Goal: Task Accomplishment & Management: Manage account settings

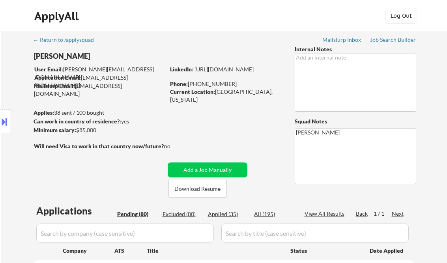
select select ""pending""
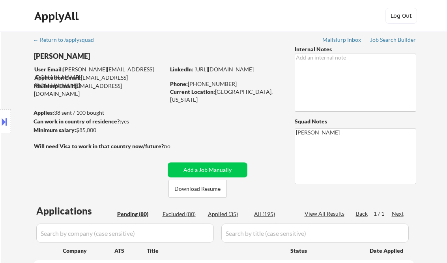
select select ""pending""
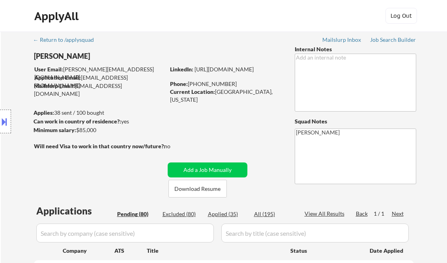
select select ""pending""
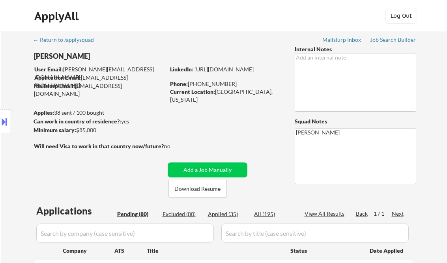
select select ""pending""
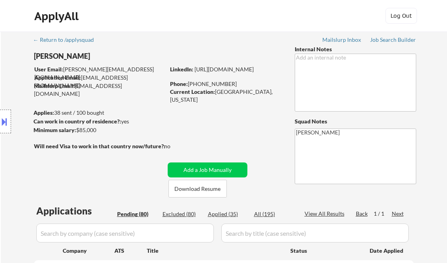
select select ""pending""
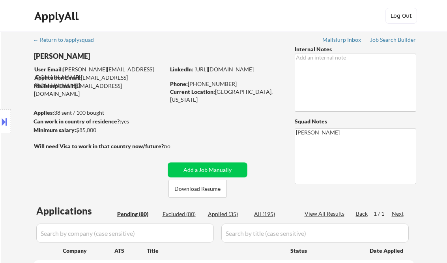
select select ""pending""
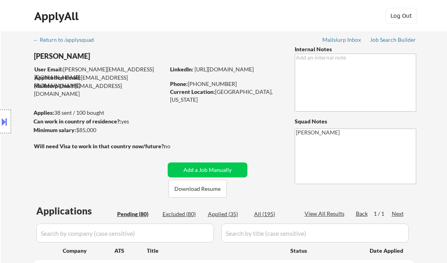
select select ""pending""
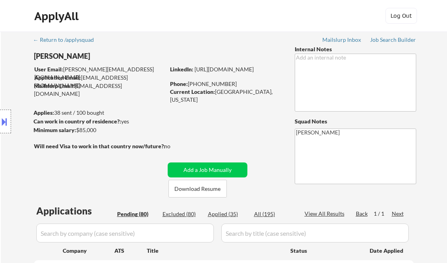
select select ""pending""
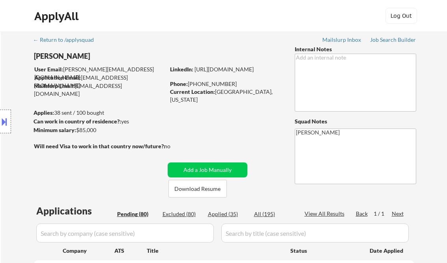
select select ""pending""
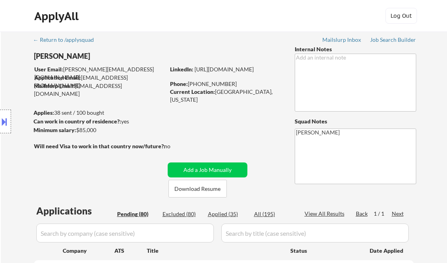
select select ""pending""
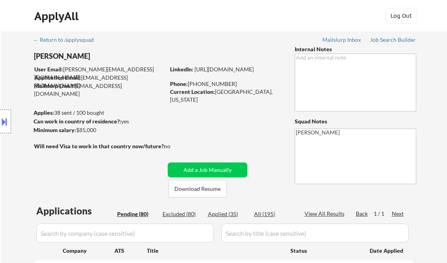
select select ""pending""
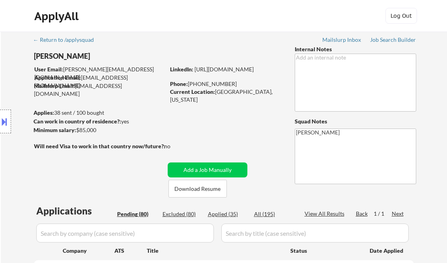
select select ""pending""
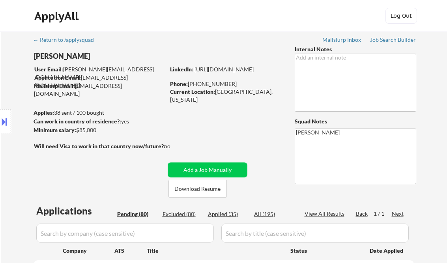
select select ""pending""
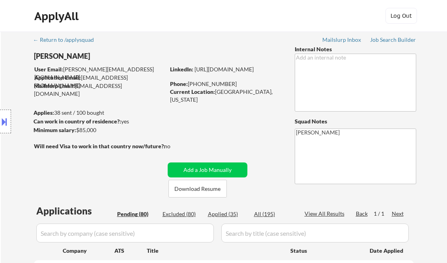
select select ""pending""
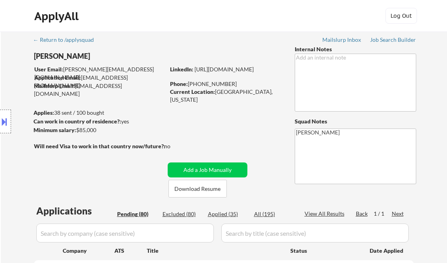
select select ""pending""
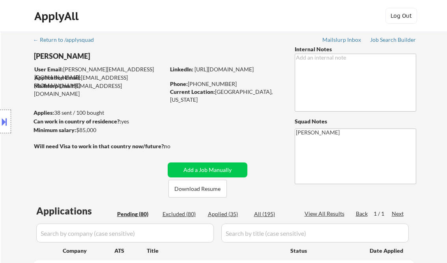
select select ""pending""
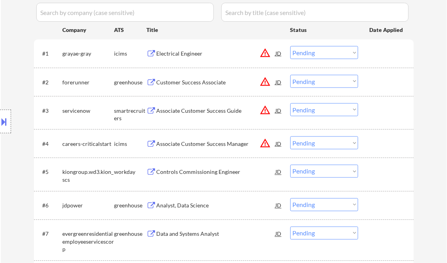
scroll to position [221, 0]
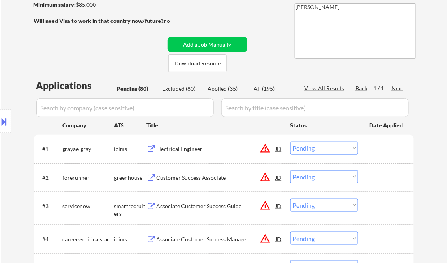
scroll to position [95, 0]
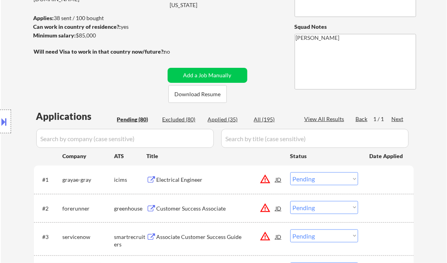
click at [227, 121] on div "Applied (35)" at bounding box center [227, 120] width 39 height 8
select select ""applied""
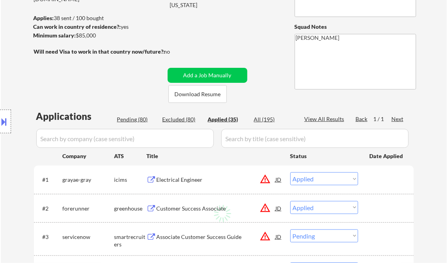
select select ""applied""
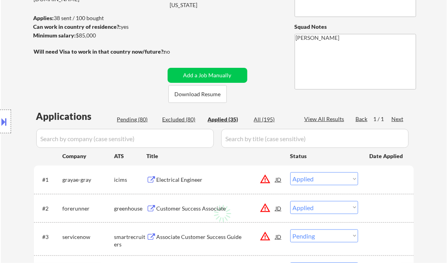
select select ""applied""
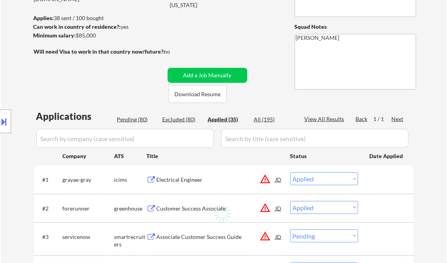
select select ""applied""
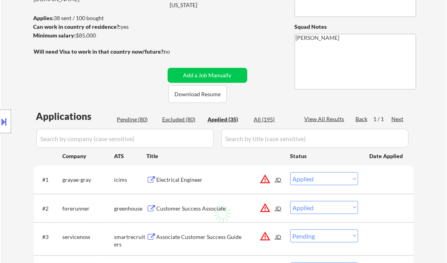
select select ""applied""
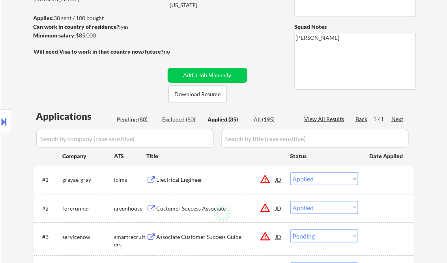
select select ""applied""
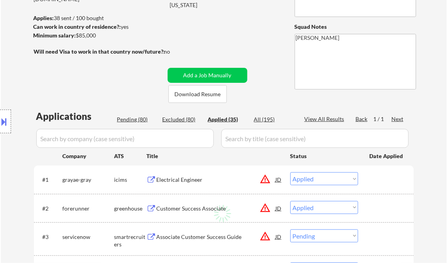
select select ""applied""
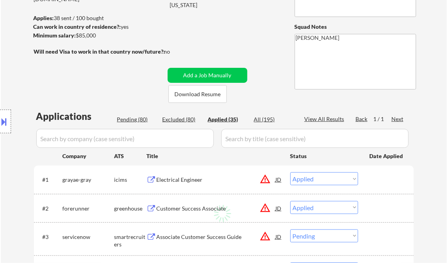
select select ""applied""
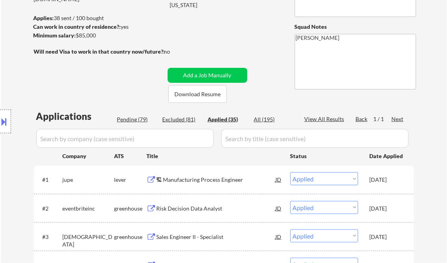
select select ""applied""
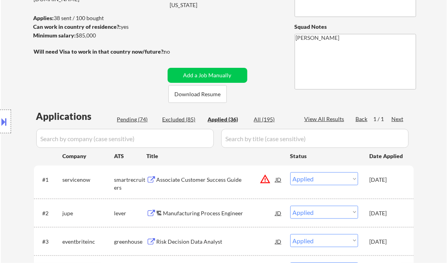
scroll to position [343, 0]
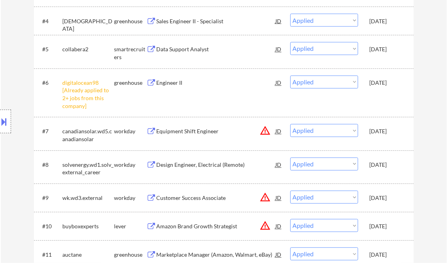
select select ""applied""
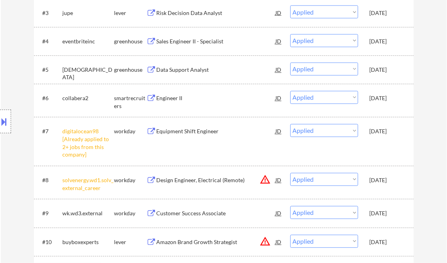
select select ""applied""
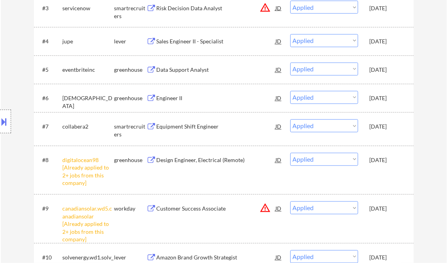
select select ""applied""
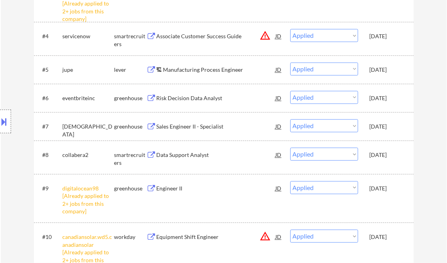
select select ""applied""
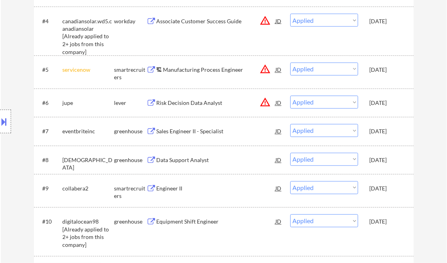
select select ""applied""
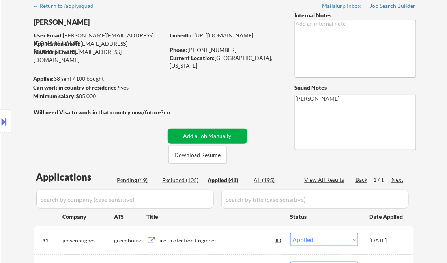
scroll to position [0, 0]
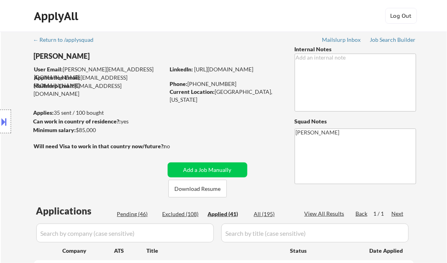
select select ""applied""
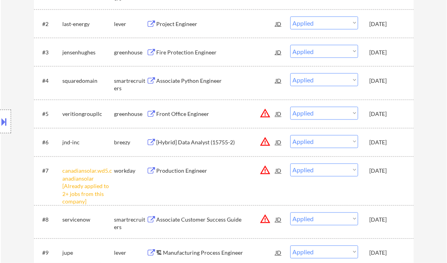
scroll to position [347, 0]
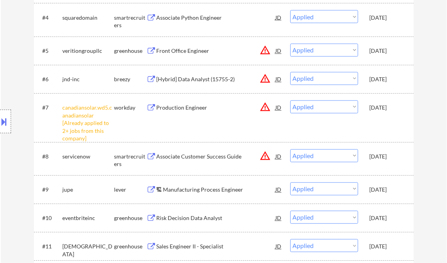
select select ""applied""
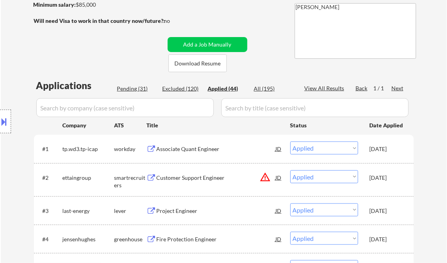
scroll to position [126, 0]
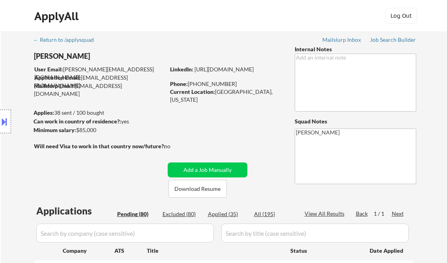
select select ""pending""
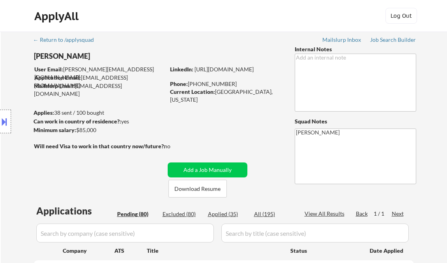
select select ""pending""
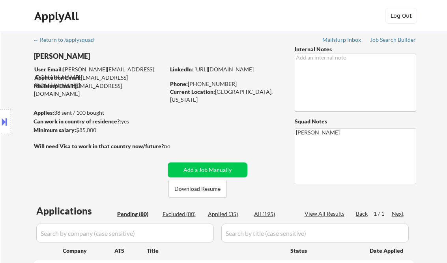
select select ""pending""
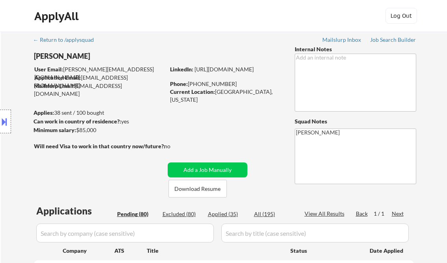
select select ""pending""
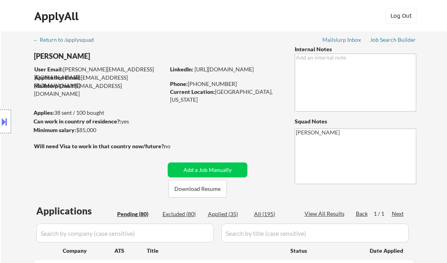
select select ""pending""
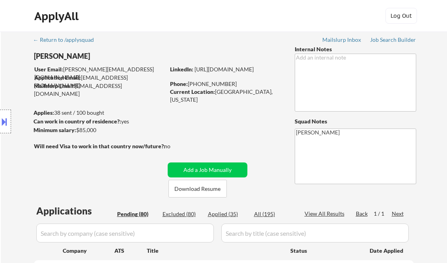
select select ""pending""
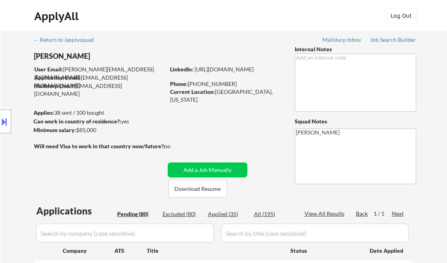
select select ""pending""
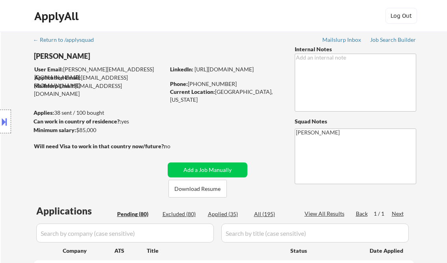
select select ""pending""
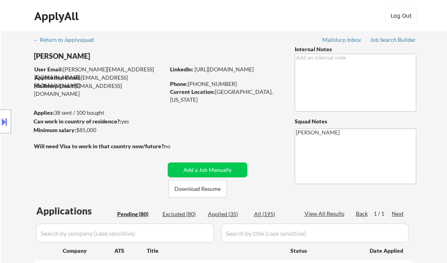
select select ""pending""
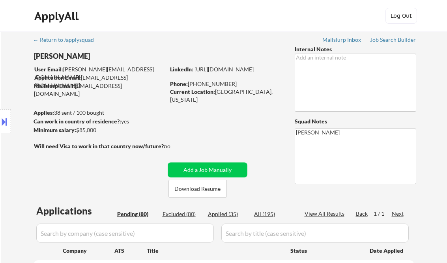
select select ""pending""
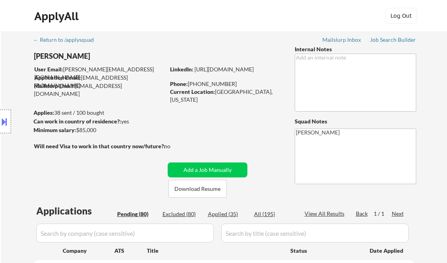
select select ""pending""
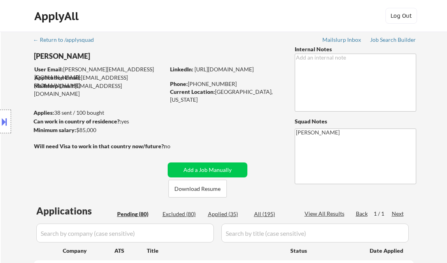
select select ""pending""
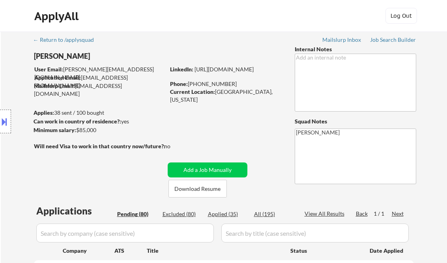
select select ""pending""
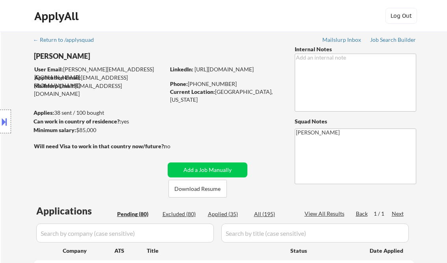
select select ""pending""
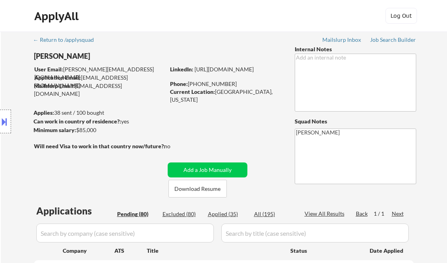
select select ""pending""
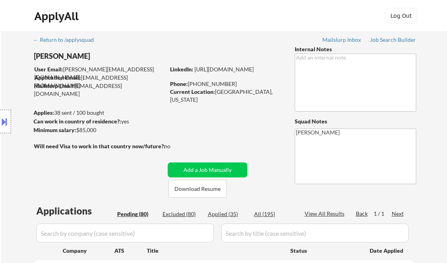
select select ""pending""
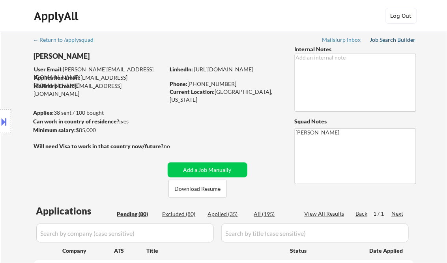
click at [395, 42] on div "Job Search Builder" at bounding box center [393, 40] width 46 height 6
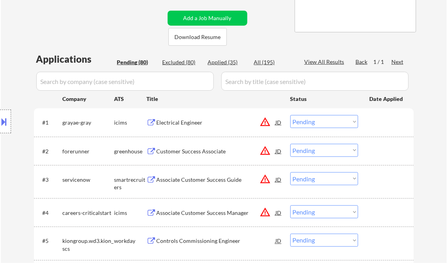
scroll to position [158, 0]
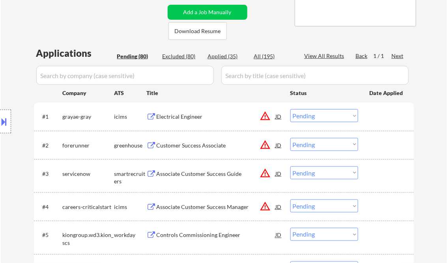
click at [196, 146] on div "Customer Success Associate" at bounding box center [216, 146] width 119 height 8
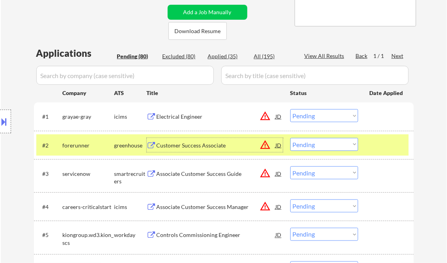
click at [324, 145] on select "Choose an option... Pending Applied Excluded (Questions) Excluded (Expired) Exc…" at bounding box center [324, 144] width 68 height 13
click at [290, 138] on select "Choose an option... Pending Applied Excluded (Questions) Excluded (Expired) Exc…" at bounding box center [324, 144] width 68 height 13
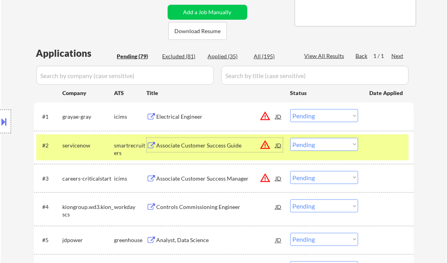
click at [196, 144] on div "Associate Customer Success Guide" at bounding box center [216, 146] width 119 height 8
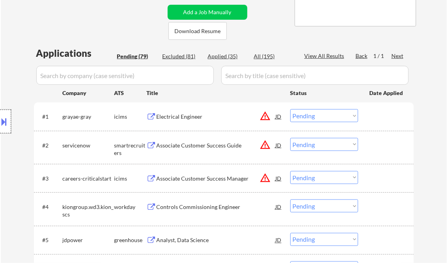
drag, startPoint x: 3, startPoint y: 115, endPoint x: 13, endPoint y: 115, distance: 10.3
click at [4, 114] on div at bounding box center [5, 122] width 11 height 24
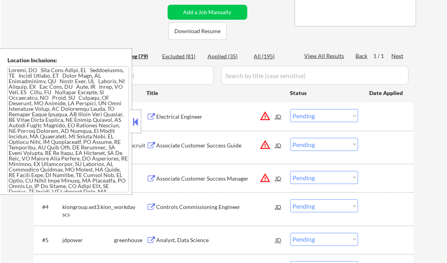
scroll to position [179, 0]
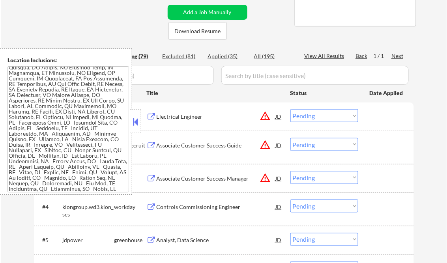
click at [135, 117] on button at bounding box center [135, 122] width 9 height 12
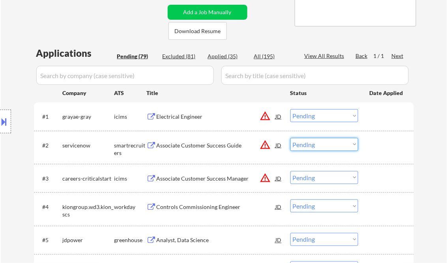
click at [313, 142] on select "Choose an option... Pending Applied Excluded (Questions) Excluded (Expired) Exc…" at bounding box center [324, 144] width 68 height 13
click at [290, 138] on select "Choose an option... Pending Applied Excluded (Questions) Excluded (Expired) Exc…" at bounding box center [324, 144] width 68 height 13
select select ""pending""
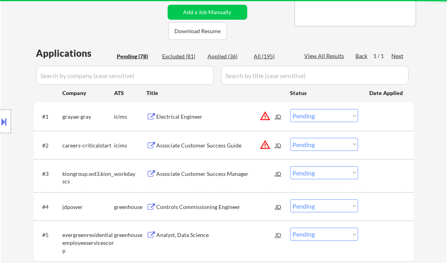
click at [186, 177] on div "Associate Customer Success Manager" at bounding box center [216, 174] width 119 height 8
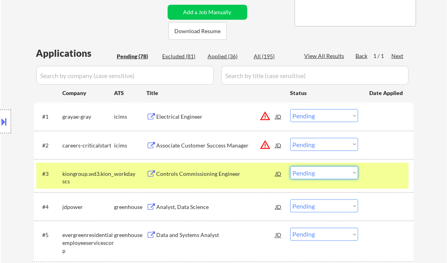
click at [312, 175] on select "Choose an option... Pending Applied Excluded (Questions) Excluded (Expired) Exc…" at bounding box center [324, 172] width 68 height 13
click at [290, 166] on select "Choose an option... Pending Applied Excluded (Questions) Excluded (Expired) Exc…" at bounding box center [324, 172] width 68 height 13
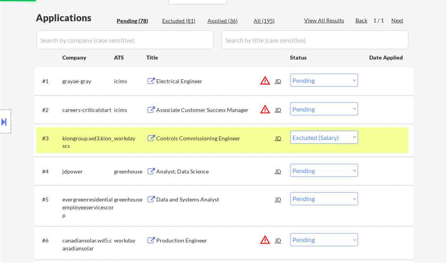
scroll to position [221, 0]
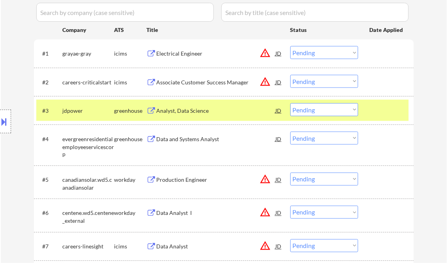
click at [385, 111] on div at bounding box center [386, 110] width 35 height 14
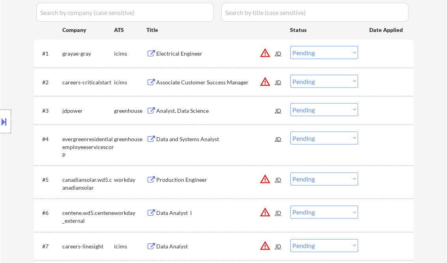
click at [190, 111] on div "Analyst, Data Science" at bounding box center [216, 111] width 119 height 8
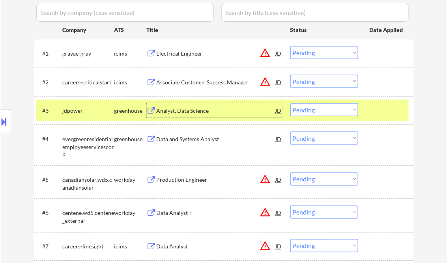
click at [320, 106] on select "Choose an option... Pending Applied Excluded (Questions) Excluded (Expired) Exc…" at bounding box center [324, 109] width 68 height 13
click at [290, 103] on select "Choose an option... Pending Applied Excluded (Questions) Excluded (Expired) Exc…" at bounding box center [324, 109] width 68 height 13
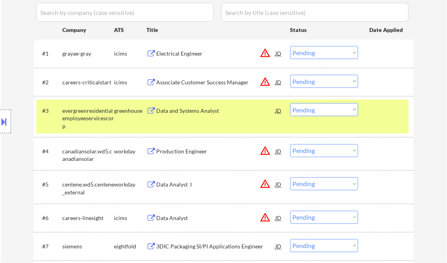
click at [390, 116] on div at bounding box center [386, 110] width 35 height 14
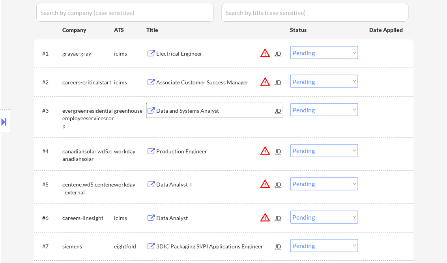
click at [200, 112] on div "Data and Systems Analyst" at bounding box center [216, 111] width 119 height 8
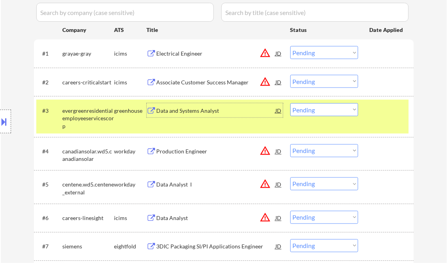
click at [307, 108] on select "Choose an option... Pending Applied Excluded (Questions) Excluded (Expired) Exc…" at bounding box center [324, 109] width 68 height 13
click at [290, 103] on select "Choose an option... Pending Applied Excluded (Questions) Excluded (Expired) Exc…" at bounding box center [324, 109] width 68 height 13
select select ""pending""
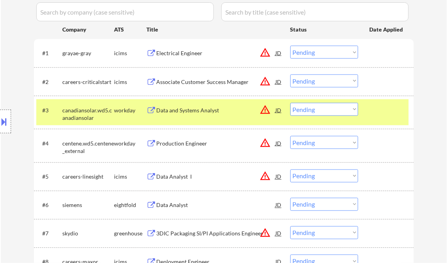
scroll to position [252, 0]
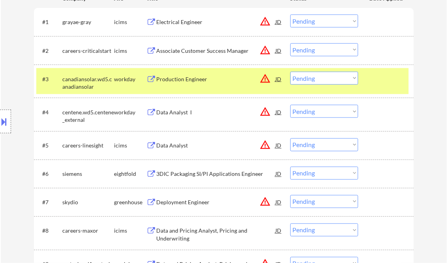
click at [191, 199] on div "Deployment Engineer" at bounding box center [216, 203] width 119 height 8
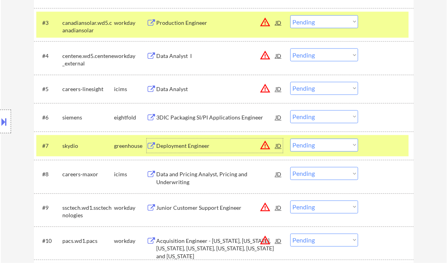
scroll to position [315, 0]
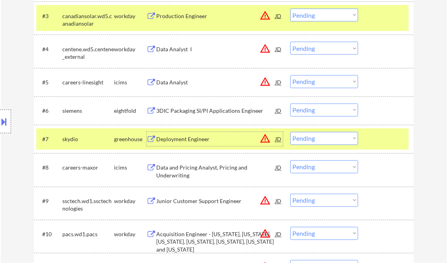
click at [192, 138] on div "Deployment Engineer" at bounding box center [216, 140] width 119 height 8
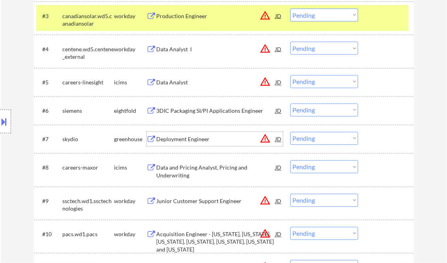
click at [308, 138] on select "Choose an option... Pending Applied Excluded (Questions) Excluded (Expired) Exc…" at bounding box center [324, 138] width 68 height 13
click at [290, 132] on select "Choose an option... Pending Applied Excluded (Questions) Excluded (Expired) Exc…" at bounding box center [324, 138] width 68 height 13
select select ""pending""
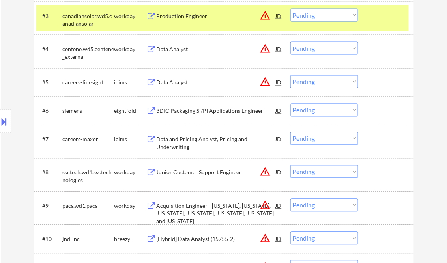
scroll to position [221, 0]
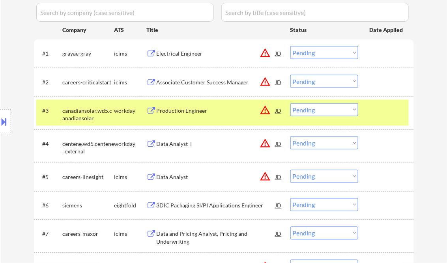
click at [180, 114] on div "Production Engineer" at bounding box center [216, 111] width 119 height 8
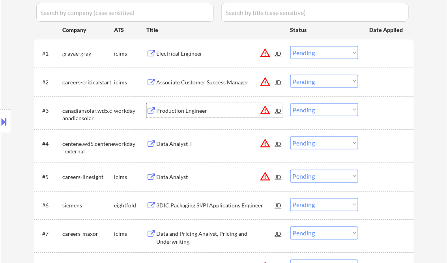
click at [10, 119] on div at bounding box center [5, 122] width 11 height 24
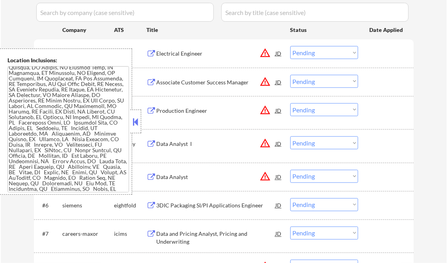
click at [135, 120] on button at bounding box center [135, 122] width 9 height 12
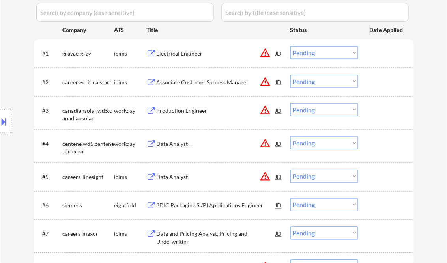
drag, startPoint x: 314, startPoint y: 107, endPoint x: 315, endPoint y: 114, distance: 7.2
click at [314, 107] on select "Choose an option... Pending Applied Excluded (Questions) Excluded (Expired) Exc…" at bounding box center [324, 109] width 68 height 13
drag, startPoint x: 313, startPoint y: 108, endPoint x: 319, endPoint y: 114, distance: 8.1
click at [313, 108] on select "Choose an option... Pending Applied Excluded (Questions) Excluded (Expired) Exc…" at bounding box center [324, 109] width 68 height 13
click at [290, 103] on select "Choose an option... Pending Applied Excluded (Questions) Excluded (Expired) Exc…" at bounding box center [324, 109] width 68 height 13
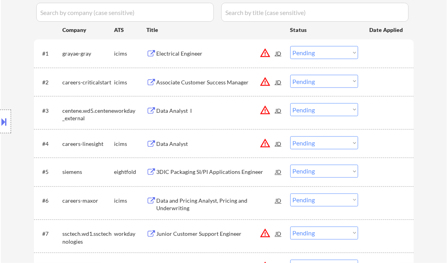
click at [178, 110] on div "Data Analyst I" at bounding box center [216, 111] width 119 height 8
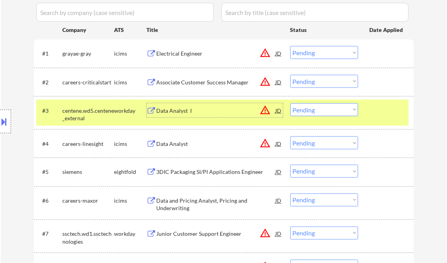
click at [338, 111] on select "Choose an option... Pending Applied Excluded (Questions) Excluded (Expired) Exc…" at bounding box center [324, 109] width 68 height 13
click at [290, 103] on select "Choose an option... Pending Applied Excluded (Questions) Excluded (Expired) Exc…" at bounding box center [324, 109] width 68 height 13
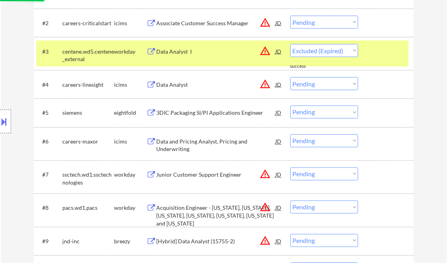
scroll to position [284, 0]
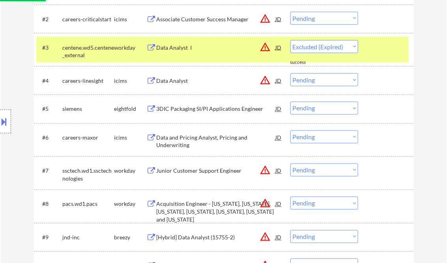
select select ""pending""
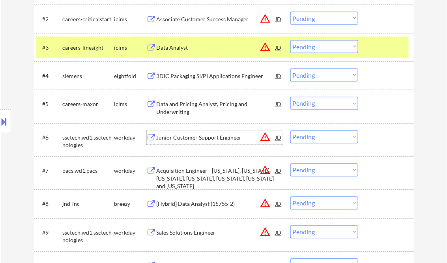
click at [181, 136] on div "Junior Customer Support Engineer" at bounding box center [216, 138] width 119 height 8
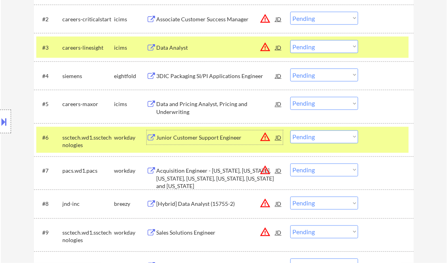
click at [205, 170] on div "Acquisition Engineer - [US_STATE], [US_STATE], [US_STATE], [US_STATE], [US_STAT…" at bounding box center [216, 178] width 119 height 23
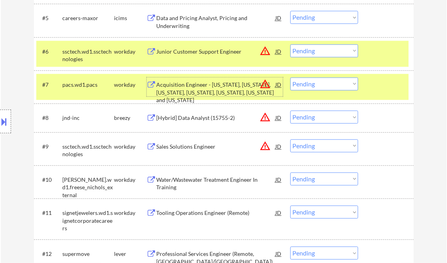
scroll to position [410, 0]
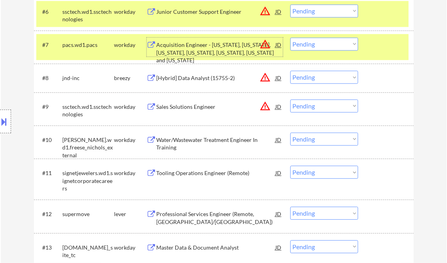
click at [204, 79] on div "[Hybrid] Data Analyst (15755-2)" at bounding box center [216, 78] width 119 height 8
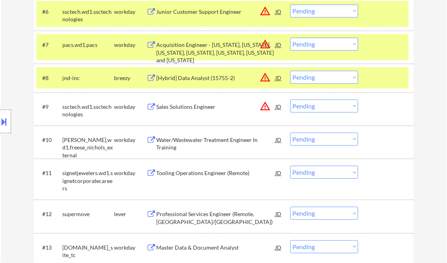
click at [6, 120] on button at bounding box center [4, 121] width 9 height 13
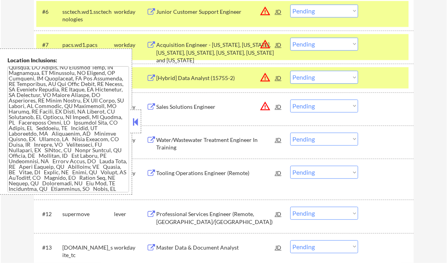
click at [134, 121] on button at bounding box center [135, 122] width 9 height 12
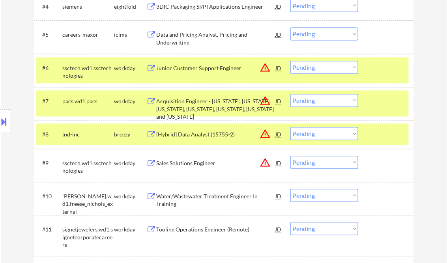
scroll to position [347, 0]
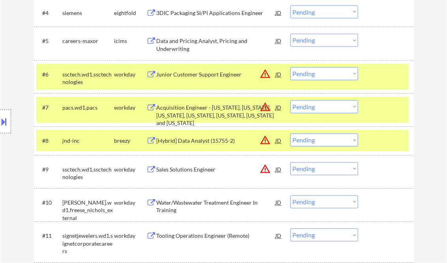
click at [379, 110] on div at bounding box center [386, 108] width 35 height 14
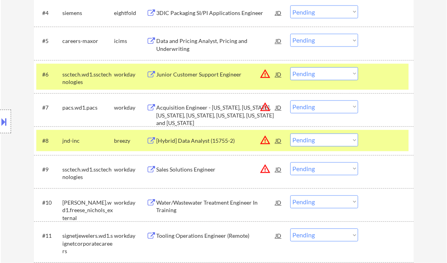
click at [369, 82] on div "#6 ssctech.wd1.ssctechnologies workday Junior Customer Support Engineer JD warn…" at bounding box center [222, 77] width 372 height 26
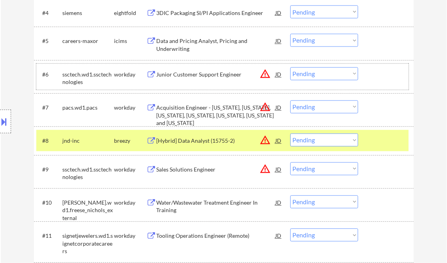
click at [312, 145] on select "Choose an option... Pending Applied Excluded (Questions) Excluded (Expired) Exc…" at bounding box center [324, 140] width 68 height 13
click at [290, 134] on select "Choose an option... Pending Applied Excluded (Questions) Excluded (Expired) Exc…" at bounding box center [324, 140] width 68 height 13
select select ""pending""
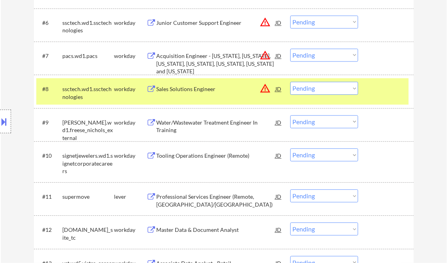
scroll to position [442, 0]
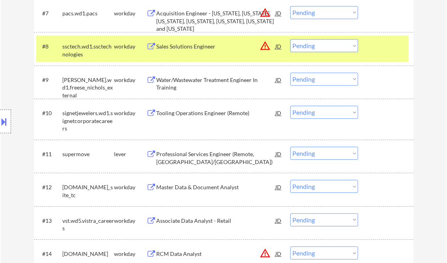
click at [213, 157] on div "Professional Services Engineer (Remote, [GEOGRAPHIC_DATA]/[GEOGRAPHIC_DATA])" at bounding box center [216, 157] width 119 height 15
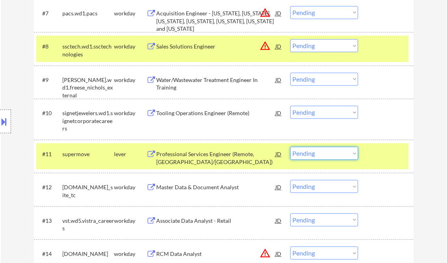
drag, startPoint x: 312, startPoint y: 156, endPoint x: 316, endPoint y: 159, distance: 5.6
click at [312, 156] on select "Choose an option... Pending Applied Excluded (Questions) Excluded (Expired) Exc…" at bounding box center [324, 153] width 68 height 13
click at [290, 147] on select "Choose an option... Pending Applied Excluded (Questions) Excluded (Expired) Exc…" at bounding box center [324, 153] width 68 height 13
select select ""pending""
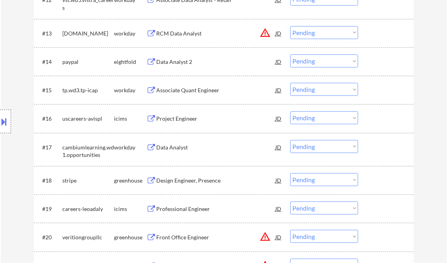
scroll to position [662, 0]
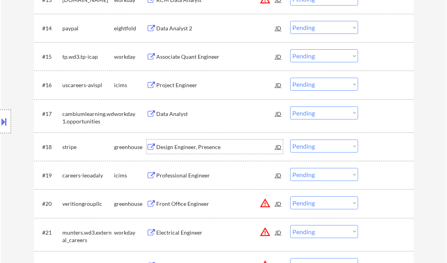
click at [210, 151] on div "Design Engineer, Presence" at bounding box center [216, 147] width 119 height 8
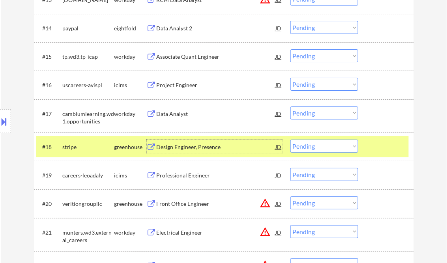
click at [319, 142] on select "Choose an option... Pending Applied Excluded (Questions) Excluded (Expired) Exc…" at bounding box center [324, 146] width 68 height 13
click at [290, 140] on select "Choose an option... Pending Applied Excluded (Questions) Excluded (Expired) Exc…" at bounding box center [324, 146] width 68 height 13
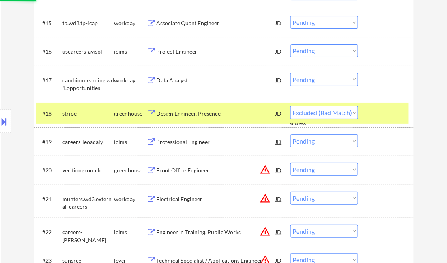
scroll to position [726, 0]
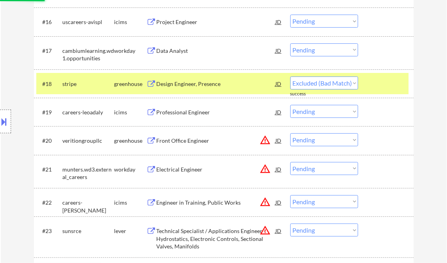
click at [184, 142] on div "Front Office Engineer" at bounding box center [216, 141] width 119 height 8
select select ""pending""
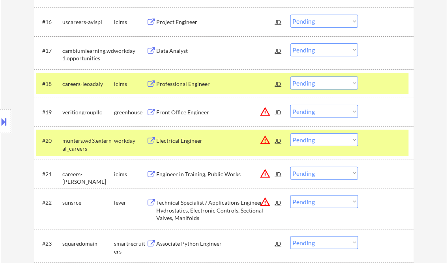
click at [5, 121] on button at bounding box center [4, 121] width 9 height 13
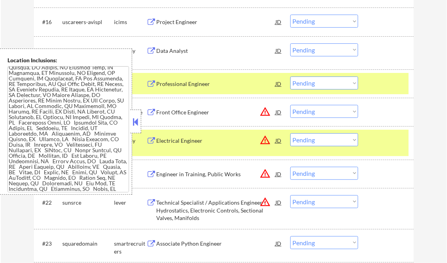
click at [134, 114] on div at bounding box center [135, 122] width 11 height 24
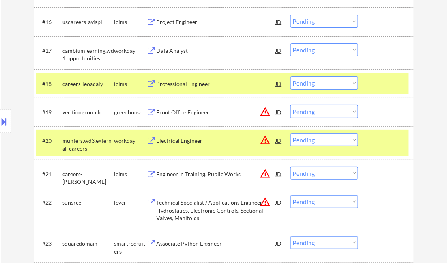
click at [331, 140] on select "Choose an option... Pending Applied Excluded (Questions) Excluded (Expired) Exc…" at bounding box center [324, 139] width 68 height 13
click at [290, 133] on select "Choose an option... Pending Applied Excluded (Questions) Excluded (Expired) Exc…" at bounding box center [324, 139] width 68 height 13
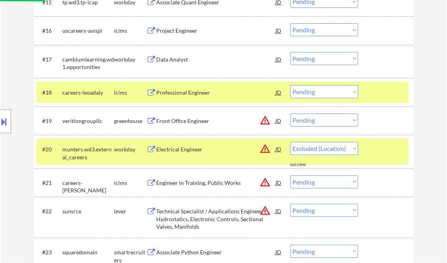
select select ""pending""
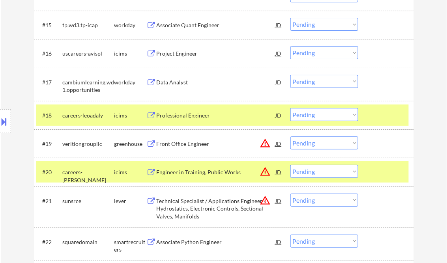
click at [206, 146] on div "Front Office Engineer" at bounding box center [216, 144] width 119 height 8
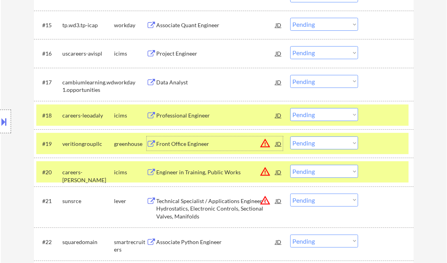
click at [3, 121] on button at bounding box center [4, 121] width 9 height 13
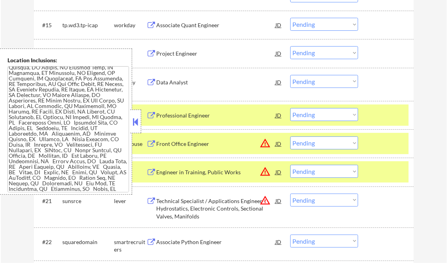
scroll to position [894, 0]
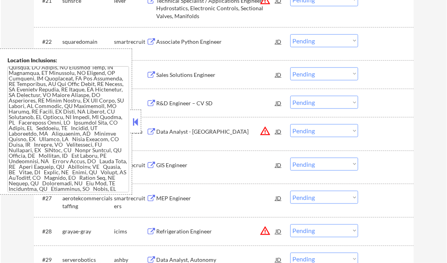
click at [134, 120] on button at bounding box center [135, 122] width 9 height 12
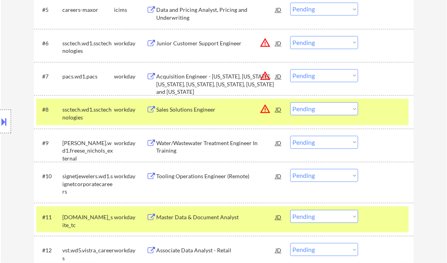
scroll to position [706, 0]
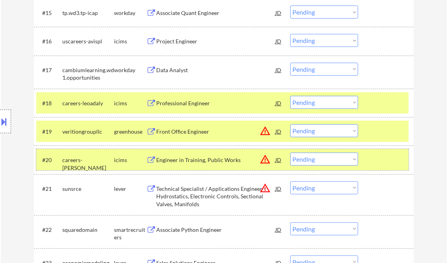
click at [384, 164] on div at bounding box center [386, 160] width 35 height 14
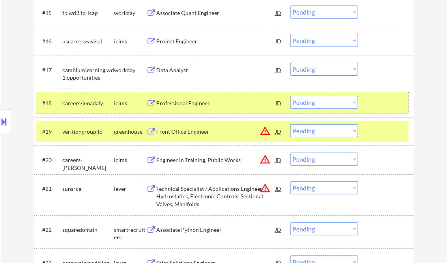
click at [379, 102] on div at bounding box center [386, 103] width 35 height 14
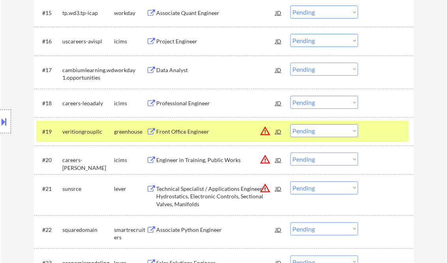
click at [377, 132] on div at bounding box center [386, 131] width 35 height 14
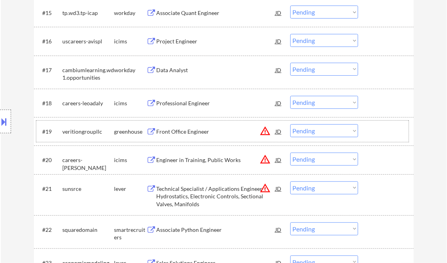
click at [310, 131] on select "Choose an option... Pending Applied Excluded (Questions) Excluded (Expired) Exc…" at bounding box center [324, 130] width 68 height 13
click at [290, 124] on select "Choose an option... Pending Applied Excluded (Questions) Excluded (Expired) Exc…" at bounding box center [324, 130] width 68 height 13
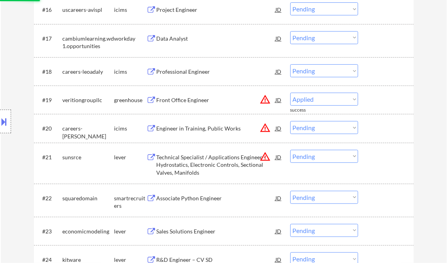
scroll to position [769, 0]
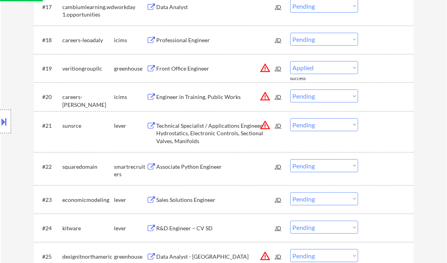
select select ""pending""
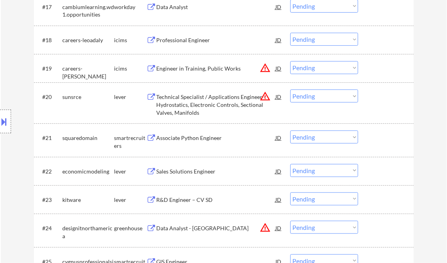
click at [210, 103] on div "Technical Specialist / Applications Engineer - Hydrostatics, Electronic Control…" at bounding box center [216, 104] width 119 height 23
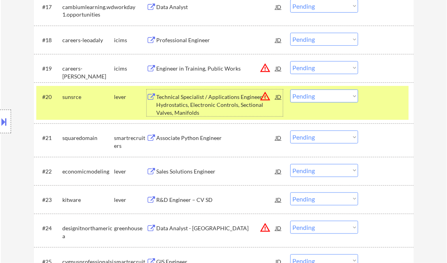
drag, startPoint x: 321, startPoint y: 98, endPoint x: 325, endPoint y: 103, distance: 7.3
click at [321, 98] on select "Choose an option... Pending Applied Excluded (Questions) Excluded (Expired) Exc…" at bounding box center [324, 96] width 68 height 13
click at [290, 90] on select "Choose an option... Pending Applied Excluded (Questions) Excluded (Expired) Exc…" at bounding box center [324, 96] width 68 height 13
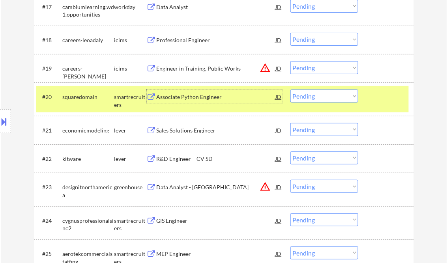
click at [187, 94] on div "Associate Python Engineer" at bounding box center [216, 97] width 119 height 8
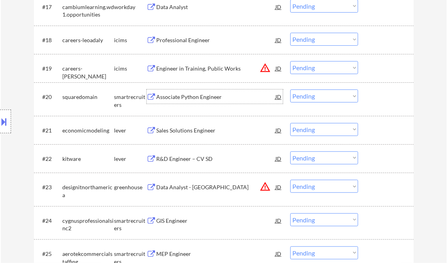
click at [6, 119] on button at bounding box center [4, 121] width 9 height 13
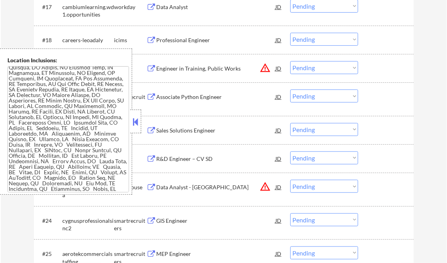
scroll to position [0, 0]
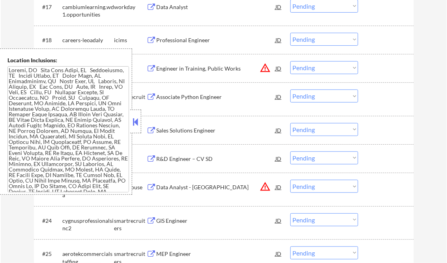
click at [136, 122] on button at bounding box center [135, 122] width 9 height 12
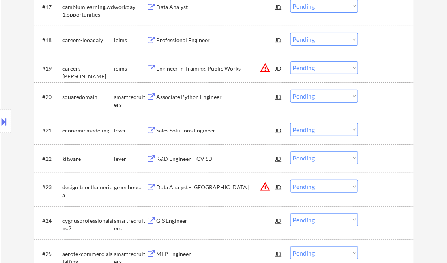
click at [304, 98] on select "Choose an option... Pending Applied Excluded (Questions) Excluded (Expired) Exc…" at bounding box center [324, 96] width 68 height 13
click at [290, 90] on select "Choose an option... Pending Applied Excluded (Questions) Excluded (Expired) Exc…" at bounding box center [324, 96] width 68 height 13
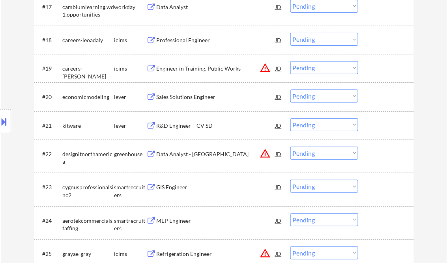
click at [180, 96] on div "Sales Solutions Engineer" at bounding box center [216, 97] width 119 height 8
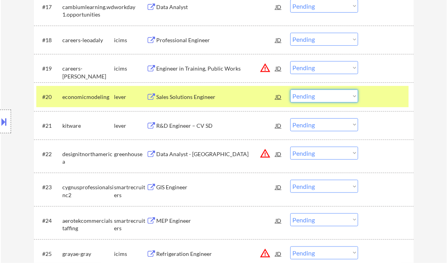
click at [313, 99] on select "Choose an option... Pending Applied Excluded (Questions) Excluded (Expired) Exc…" at bounding box center [324, 96] width 68 height 13
click at [290, 90] on select "Choose an option... Pending Applied Excluded (Questions) Excluded (Expired) Exc…" at bounding box center [324, 96] width 68 height 13
click at [182, 124] on div "R&D Engineer – CV SD" at bounding box center [216, 126] width 119 height 8
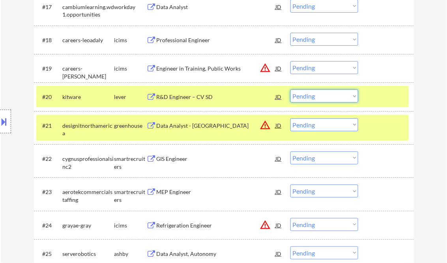
click at [334, 98] on select "Choose an option... Pending Applied Excluded (Questions) Excluded (Expired) Exc…" at bounding box center [324, 96] width 68 height 13
click at [200, 98] on div "R&D Engineer – CV SD" at bounding box center [216, 97] width 119 height 8
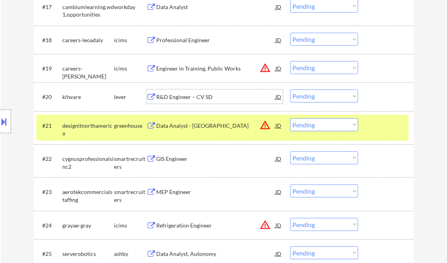
drag, startPoint x: 310, startPoint y: 99, endPoint x: 322, endPoint y: 103, distance: 12.2
click at [311, 99] on select "Choose an option... Pending Applied Excluded (Questions) Excluded (Expired) Exc…" at bounding box center [324, 96] width 68 height 13
click at [290, 90] on select "Choose an option... Pending Applied Excluded (Questions) Excluded (Expired) Exc…" at bounding box center [324, 96] width 68 height 13
click at [388, 131] on div at bounding box center [386, 125] width 35 height 14
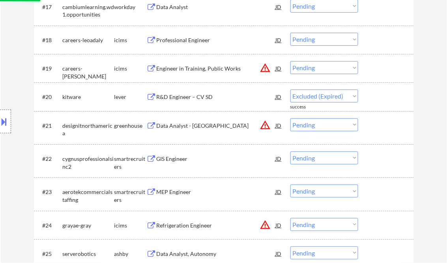
click at [187, 125] on div "Data Analyst - [GEOGRAPHIC_DATA]" at bounding box center [216, 126] width 119 height 8
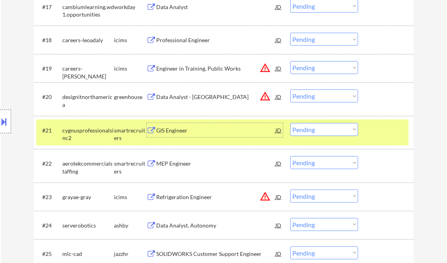
drag, startPoint x: 319, startPoint y: 95, endPoint x: 324, endPoint y: 99, distance: 6.8
click at [319, 95] on select "Choose an option... Pending Applied Excluded (Questions) Excluded (Expired) Exc…" at bounding box center [324, 96] width 68 height 13
click at [392, 131] on div at bounding box center [386, 130] width 35 height 14
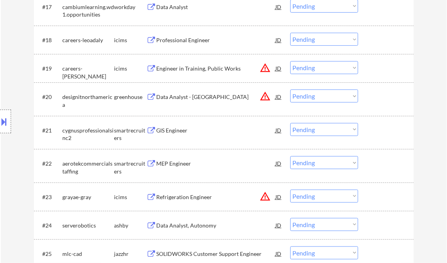
click at [329, 97] on select "Choose an option... Pending Applied Excluded (Questions) Excluded (Expired) Exc…" at bounding box center [324, 96] width 68 height 13
click at [290, 90] on select "Choose an option... Pending Applied Excluded (Questions) Excluded (Expired) Exc…" at bounding box center [324, 96] width 68 height 13
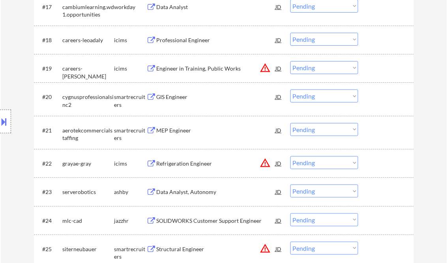
click at [172, 98] on div "GIS Engineer" at bounding box center [216, 97] width 119 height 8
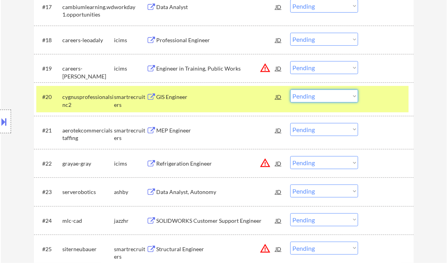
drag, startPoint x: 318, startPoint y: 98, endPoint x: 321, endPoint y: 103, distance: 5.6
click at [318, 98] on select "Choose an option... Pending Applied Excluded (Questions) Excluded (Expired) Exc…" at bounding box center [324, 96] width 68 height 13
click at [290, 90] on select "Choose an option... Pending Applied Excluded (Questions) Excluded (Expired) Exc…" at bounding box center [324, 96] width 68 height 13
click at [173, 133] on div "MEP Engineer" at bounding box center [216, 131] width 119 height 8
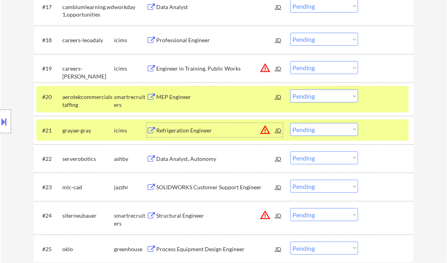
click at [330, 96] on select "Choose an option... Pending Applied Excluded (Questions) Excluded (Expired) Exc…" at bounding box center [324, 96] width 68 height 13
click at [290, 90] on select "Choose an option... Pending Applied Excluded (Questions) Excluded (Expired) Exc…" at bounding box center [324, 96] width 68 height 13
select select ""pending""
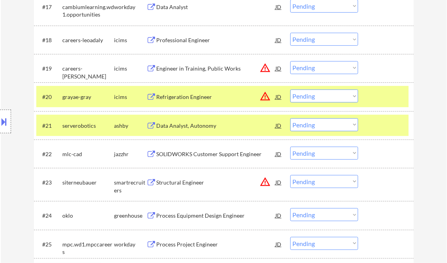
click at [373, 103] on div at bounding box center [386, 97] width 35 height 14
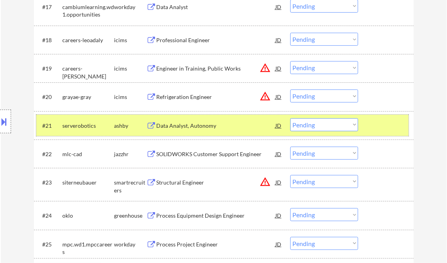
click at [371, 125] on div at bounding box center [386, 125] width 35 height 14
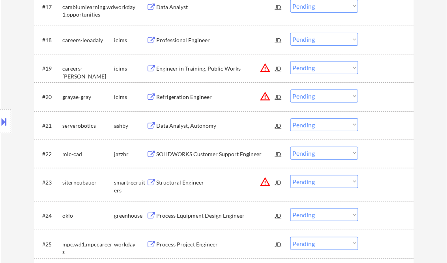
click at [188, 124] on div "Data Analyst, Autonomy" at bounding box center [216, 126] width 119 height 8
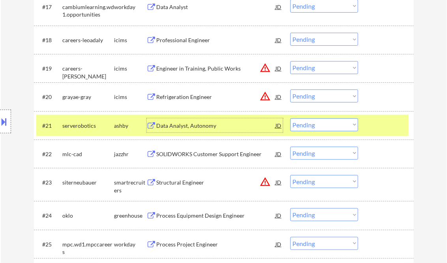
drag, startPoint x: 323, startPoint y: 121, endPoint x: 330, endPoint y: 125, distance: 7.8
click at [323, 121] on select "Choose an option... Pending Applied Excluded (Questions) Excluded (Expired) Exc…" at bounding box center [324, 124] width 68 height 13
click at [290, 118] on select "Choose an option... Pending Applied Excluded (Questions) Excluded (Expired) Exc…" at bounding box center [324, 124] width 68 height 13
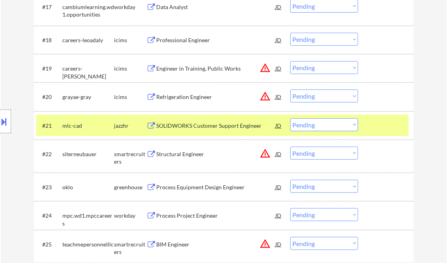
click at [383, 126] on div at bounding box center [386, 125] width 35 height 14
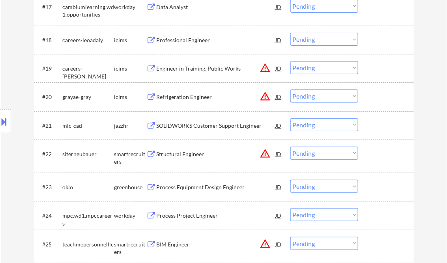
click at [181, 123] on div "SOLIDWORKS Customer Support Engineer" at bounding box center [216, 126] width 119 height 8
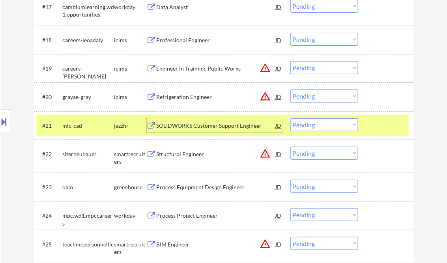
click at [319, 125] on select "Choose an option... Pending Applied Excluded (Questions) Excluded (Expired) Exc…" at bounding box center [324, 124] width 68 height 13
click at [290, 118] on select "Choose an option... Pending Applied Excluded (Questions) Excluded (Expired) Exc…" at bounding box center [324, 124] width 68 height 13
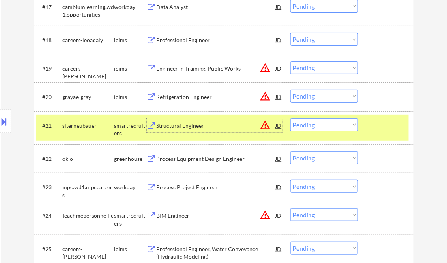
click at [192, 129] on div "Structural Engineer" at bounding box center [216, 126] width 119 height 8
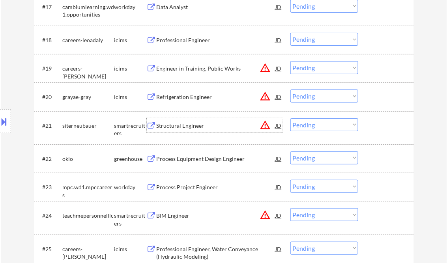
click at [214, 126] on div "Structural Engineer" at bounding box center [216, 126] width 119 height 8
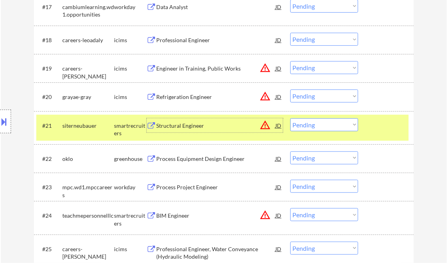
click at [321, 125] on select "Choose an option... Pending Applied Excluded (Questions) Excluded (Expired) Exc…" at bounding box center [324, 124] width 68 height 13
click at [290, 118] on select "Choose an option... Pending Applied Excluded (Questions) Excluded (Expired) Exc…" at bounding box center [324, 124] width 68 height 13
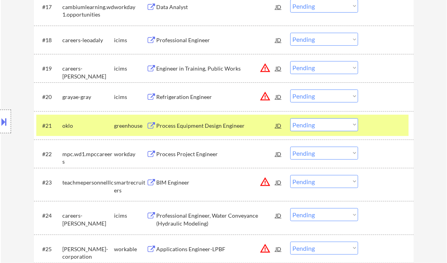
click at [196, 121] on div "Process Equipment Design Engineer" at bounding box center [216, 125] width 119 height 14
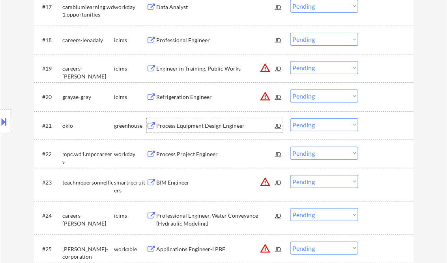
drag, startPoint x: 322, startPoint y: 126, endPoint x: 326, endPoint y: 131, distance: 5.6
click at [322, 126] on select "Choose an option... Pending Applied Excluded (Questions) Excluded (Expired) Exc…" at bounding box center [324, 124] width 68 height 13
click at [290, 118] on select "Choose an option... Pending Applied Excluded (Questions) Excluded (Expired) Exc…" at bounding box center [324, 124] width 68 height 13
select select ""pending""
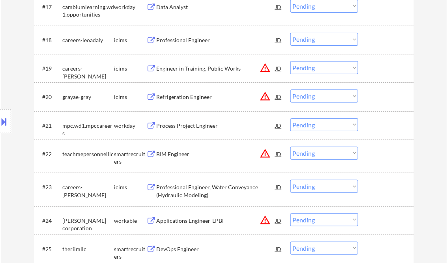
click at [183, 151] on div "BIM Engineer" at bounding box center [216, 154] width 119 height 8
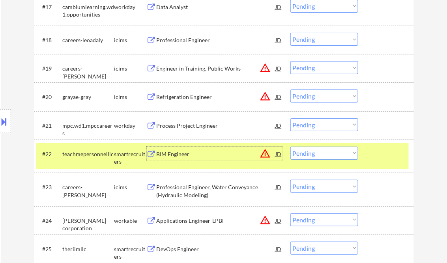
drag, startPoint x: 310, startPoint y: 146, endPoint x: 323, endPoint y: 159, distance: 17.8
click at [310, 147] on select "Choose an option... Pending Applied Excluded (Questions) Excluded (Expired) Exc…" at bounding box center [324, 153] width 68 height 13
click at [290, 147] on select "Choose an option... Pending Applied Excluded (Questions) Excluded (Expired) Exc…" at bounding box center [324, 153] width 68 height 13
select select ""pending""
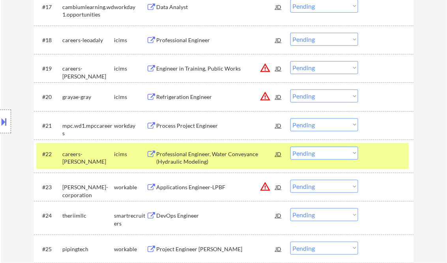
click at [185, 194] on div "#23 phillips-corporation workable Applications Engineer-LPBF JD warning_amber C…" at bounding box center [222, 186] width 372 height 21
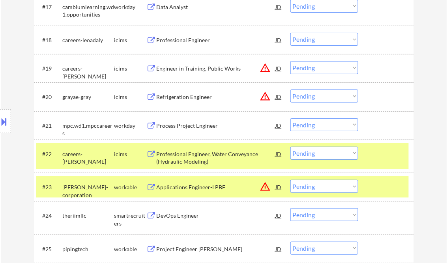
click at [384, 153] on div at bounding box center [386, 154] width 35 height 14
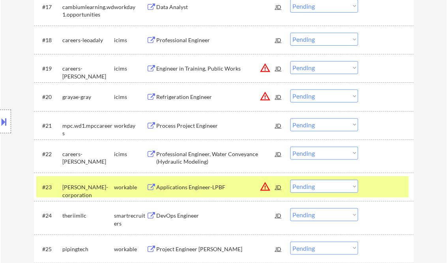
click at [376, 192] on div at bounding box center [386, 187] width 35 height 14
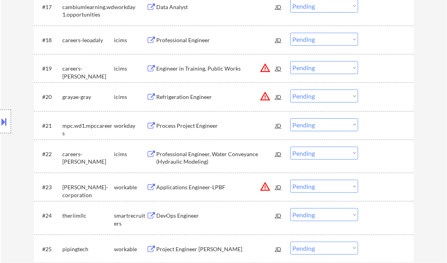
click at [201, 187] on div "Applications Engineer-LPBF" at bounding box center [216, 187] width 119 height 8
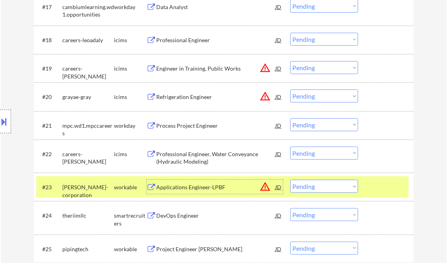
click at [340, 187] on select "Choose an option... Pending Applied Excluded (Questions) Excluded (Expired) Exc…" at bounding box center [324, 186] width 68 height 13
click at [290, 180] on select "Choose an option... Pending Applied Excluded (Questions) Excluded (Expired) Exc…" at bounding box center [324, 186] width 68 height 13
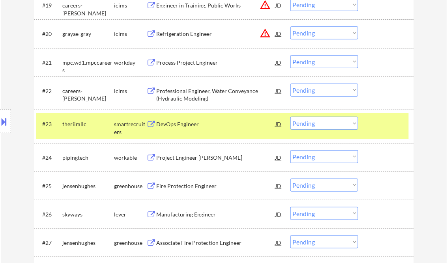
click at [390, 126] on div at bounding box center [386, 124] width 35 height 14
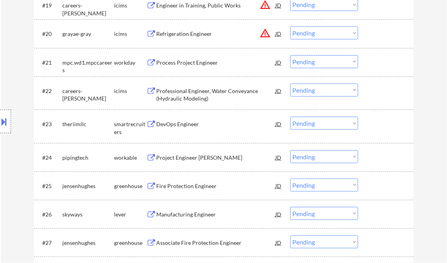
click at [183, 123] on div "DevOps Engineer" at bounding box center [216, 124] width 119 height 8
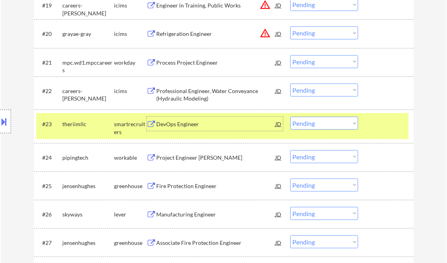
drag, startPoint x: 311, startPoint y: 126, endPoint x: 319, endPoint y: 129, distance: 8.3
click at [311, 126] on select "Choose an option... Pending Applied Excluded (Questions) Excluded (Expired) Exc…" at bounding box center [324, 123] width 68 height 13
click at [290, 117] on select "Choose an option... Pending Applied Excluded (Questions) Excluded (Expired) Exc…" at bounding box center [324, 123] width 68 height 13
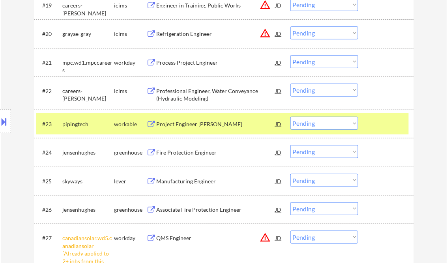
click at [212, 129] on div "Project Engineer [PERSON_NAME]" at bounding box center [216, 124] width 119 height 14
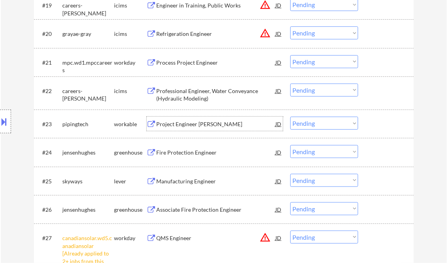
drag, startPoint x: 324, startPoint y: 120, endPoint x: 328, endPoint y: 131, distance: 11.0
click at [324, 120] on select "Choose an option... Pending Applied Excluded (Questions) Excluded (Expired) Exc…" at bounding box center [324, 123] width 68 height 13
click at [290, 117] on select "Choose an option... Pending Applied Excluded (Questions) Excluded (Expired) Exc…" at bounding box center [324, 123] width 68 height 13
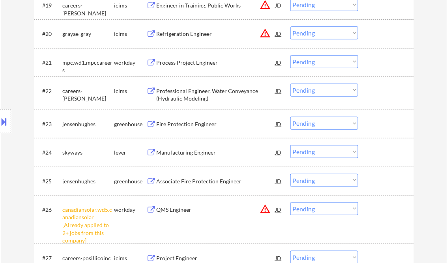
click at [175, 124] on div "Fire Protection Engineer" at bounding box center [216, 124] width 119 height 8
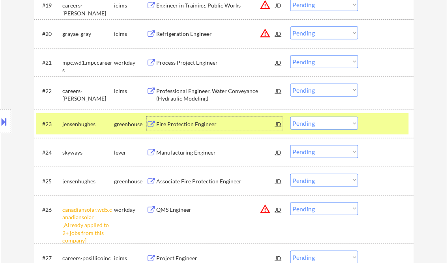
click at [13, 121] on div "Location Inclusions:" at bounding box center [70, 122] width 141 height 146
click at [5, 120] on button at bounding box center [4, 121] width 9 height 13
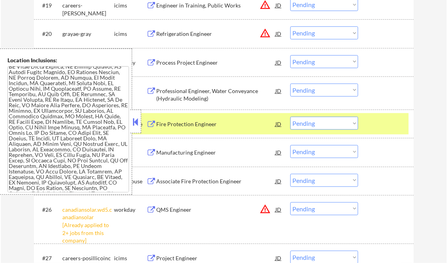
scroll to position [0, 0]
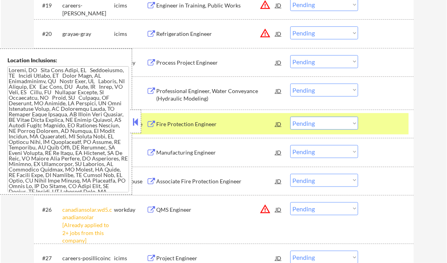
click at [132, 119] on button at bounding box center [135, 122] width 9 height 12
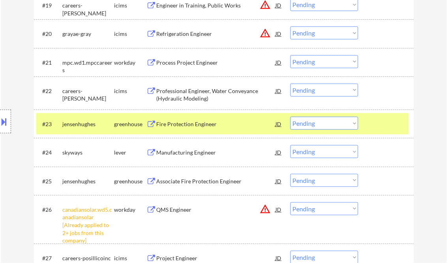
drag, startPoint x: 338, startPoint y: 127, endPoint x: 339, endPoint y: 131, distance: 4.0
click at [338, 127] on select "Choose an option... Pending Applied Excluded (Questions) Excluded (Expired) Exc…" at bounding box center [324, 123] width 68 height 13
click at [290, 117] on select "Choose an option... Pending Applied Excluded (Questions) Excluded (Expired) Exc…" at bounding box center [324, 123] width 68 height 13
click at [182, 151] on div "Manufacturing Engineer" at bounding box center [216, 153] width 119 height 8
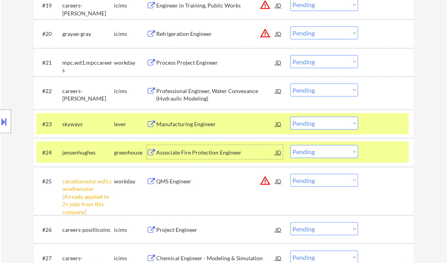
drag, startPoint x: 315, startPoint y: 123, endPoint x: 320, endPoint y: 130, distance: 9.1
click at [315, 123] on select "Choose an option... Pending Applied Excluded (Questions) Excluded (Expired) Exc…" at bounding box center [324, 123] width 68 height 13
click at [290, 117] on select "Choose an option... Pending Applied Excluded (Questions) Excluded (Expired) Exc…" at bounding box center [324, 123] width 68 height 13
select select ""pending""
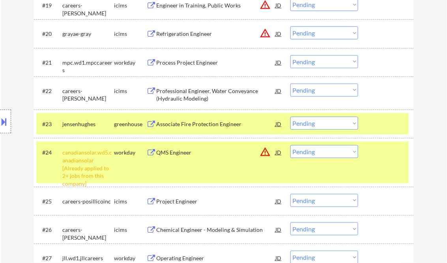
click at [386, 122] on div at bounding box center [386, 124] width 35 height 14
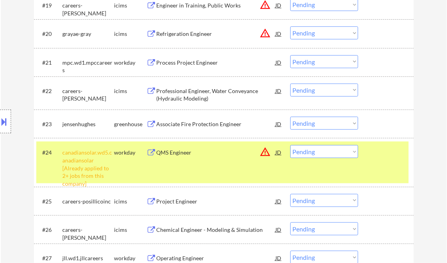
click at [386, 162] on div "#24 canadiansolar.wd5.canadiansolar [Already applied to 2+ jobs from this compa…" at bounding box center [222, 162] width 372 height 41
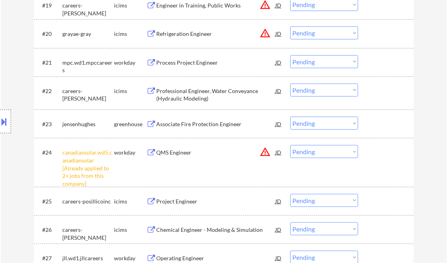
click at [357, 151] on select "Choose an option... Pending Applied Excluded (Questions) Excluded (Expired) Exc…" at bounding box center [324, 151] width 68 height 13
click at [290, 145] on select "Choose an option... Pending Applied Excluded (Questions) Excluded (Expired) Exc…" at bounding box center [324, 151] width 68 height 13
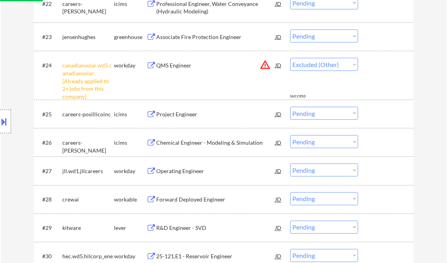
scroll to position [927, 0]
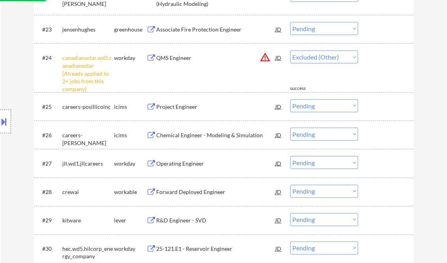
select select ""pending""
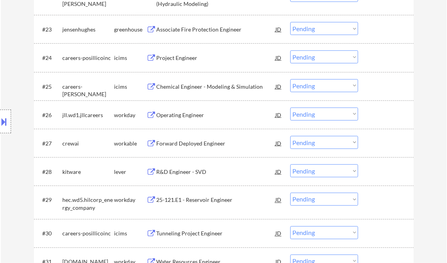
click at [181, 141] on div "Forward Deployed Engineer" at bounding box center [216, 144] width 119 height 8
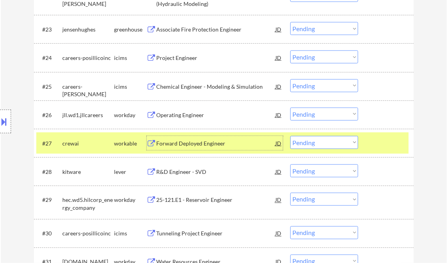
drag, startPoint x: 315, startPoint y: 142, endPoint x: 319, endPoint y: 146, distance: 5.0
click at [315, 142] on select "Choose an option... Pending Applied Excluded (Questions) Excluded (Expired) Exc…" at bounding box center [324, 142] width 68 height 13
click at [290, 136] on select "Choose an option... Pending Applied Excluded (Questions) Excluded (Expired) Exc…" at bounding box center [324, 142] width 68 height 13
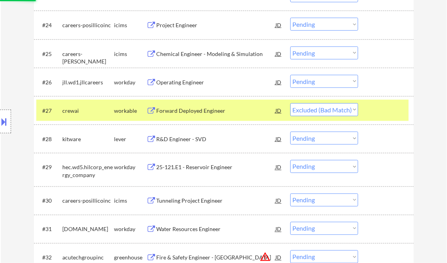
scroll to position [990, 0]
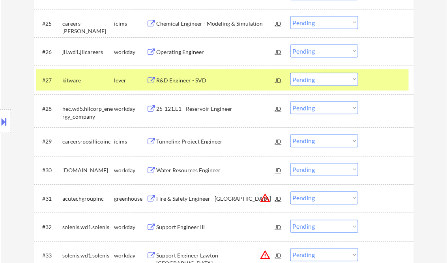
click at [176, 84] on div "R&D Engineer - SVD" at bounding box center [216, 80] width 119 height 14
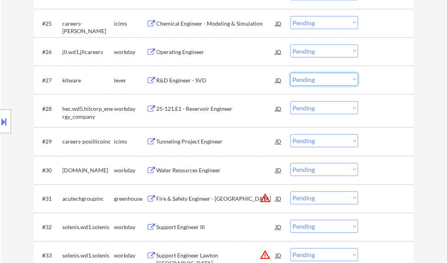
drag, startPoint x: 325, startPoint y: 78, endPoint x: 331, endPoint y: 81, distance: 6.4
click at [325, 78] on select "Choose an option... Pending Applied Excluded (Questions) Excluded (Expired) Exc…" at bounding box center [324, 79] width 68 height 13
click at [317, 84] on select "Choose an option... Pending Applied Excluded (Questions) Excluded (Expired) Exc…" at bounding box center [324, 79] width 68 height 13
click at [290, 73] on select "Choose an option... Pending Applied Excluded (Questions) Excluded (Expired) Exc…" at bounding box center [324, 79] width 68 height 13
select select ""pending""
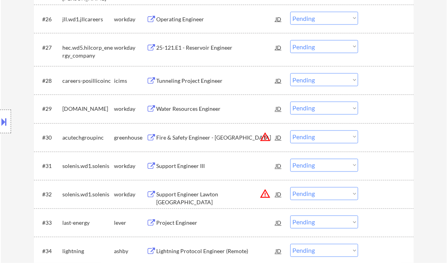
scroll to position [1053, 0]
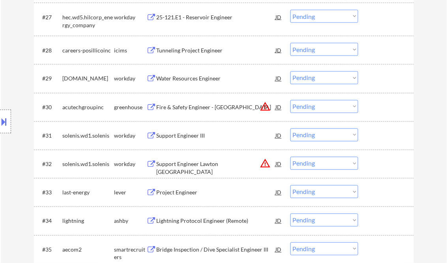
click at [317, 108] on select "Choose an option... Pending Applied Excluded (Questions) Excluded (Expired) Exc…" at bounding box center [324, 106] width 68 height 13
click at [290, 100] on select "Choose an option... Pending Applied Excluded (Questions) Excluded (Expired) Exc…" at bounding box center [324, 106] width 68 height 13
select select ""pending""
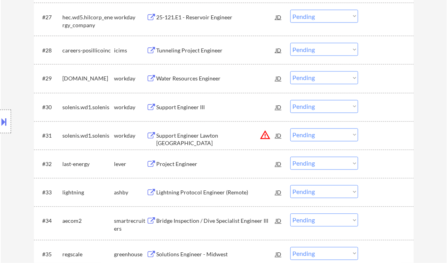
click at [173, 165] on div "Project Engineer" at bounding box center [216, 164] width 119 height 8
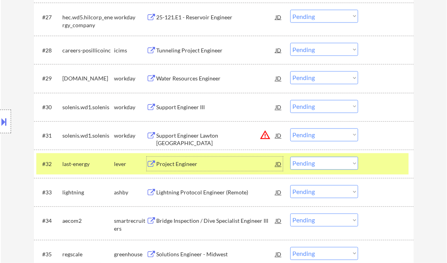
click at [4, 119] on button at bounding box center [4, 121] width 9 height 13
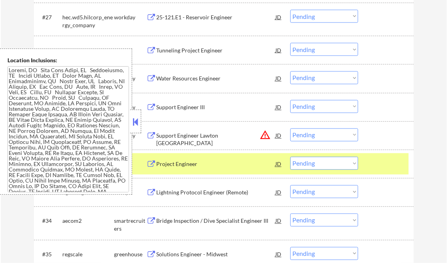
click at [134, 121] on button at bounding box center [135, 122] width 9 height 12
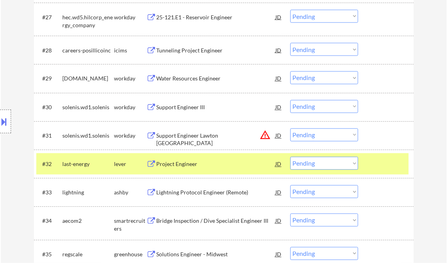
click at [314, 164] on select "Choose an option... Pending Applied Excluded (Questions) Excluded (Expired) Exc…" at bounding box center [324, 163] width 68 height 13
click at [290, 157] on select "Choose an option... Pending Applied Excluded (Questions) Excluded (Expired) Exc…" at bounding box center [324, 163] width 68 height 13
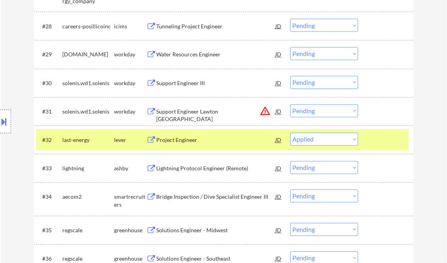
scroll to position [1085, 0]
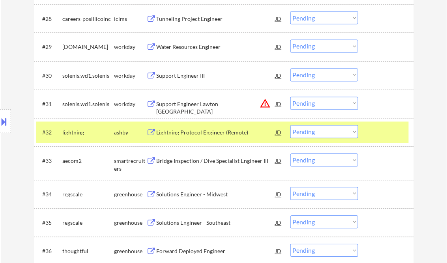
click at [188, 138] on div "Lightning Protocol Engineer (Remote)" at bounding box center [216, 132] width 119 height 14
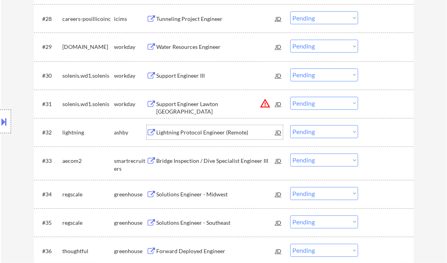
drag, startPoint x: 316, startPoint y: 133, endPoint x: 319, endPoint y: 138, distance: 5.8
click at [316, 133] on select "Choose an option... Pending Applied Excluded (Questions) Excluded (Expired) Exc…" at bounding box center [324, 131] width 68 height 13
click at [290, 125] on select "Choose an option... Pending Applied Excluded (Questions) Excluded (Expired) Exc…" at bounding box center [324, 131] width 68 height 13
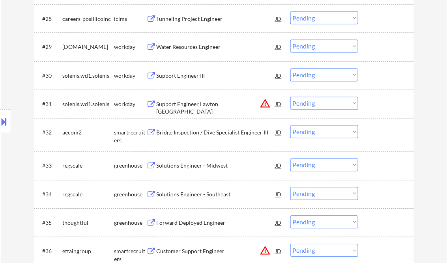
drag, startPoint x: 207, startPoint y: 133, endPoint x: 211, endPoint y: 132, distance: 4.5
click at [207, 133] on div "Bridge Inspection / Dive Specialist Engineer III" at bounding box center [216, 133] width 119 height 8
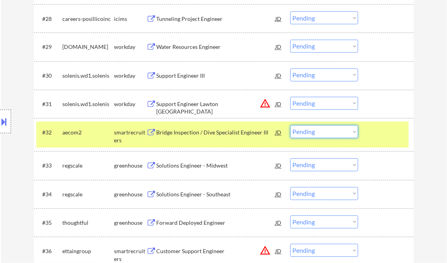
drag, startPoint x: 321, startPoint y: 131, endPoint x: 327, endPoint y: 138, distance: 9.5
click at [321, 131] on select "Choose an option... Pending Applied Excluded (Questions) Excluded (Expired) Exc…" at bounding box center [324, 131] width 68 height 13
click at [290, 125] on select "Choose an option... Pending Applied Excluded (Questions) Excluded (Expired) Exc…" at bounding box center [324, 131] width 68 height 13
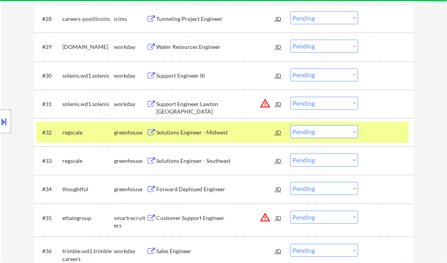
click at [201, 139] on div "Solutions Engineer - Midwest" at bounding box center [216, 132] width 119 height 14
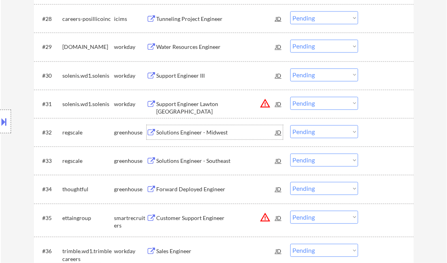
click at [311, 134] on select "Choose an option... Pending Applied Excluded (Questions) Excluded (Expired) Exc…" at bounding box center [324, 131] width 68 height 13
click at [290, 125] on select "Choose an option... Pending Applied Excluded (Questions) Excluded (Expired) Exc…" at bounding box center [324, 131] width 68 height 13
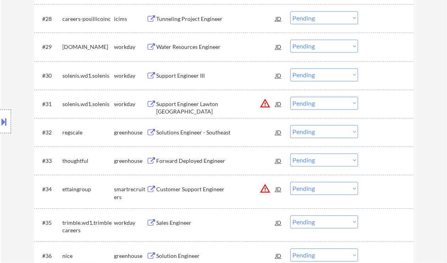
click at [200, 136] on div "Solutions Engineer - Southeast" at bounding box center [216, 133] width 119 height 8
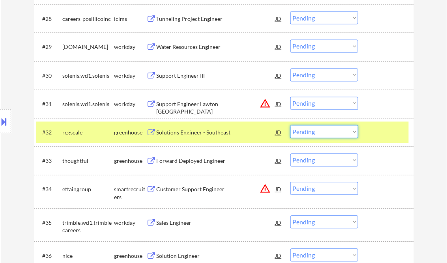
drag, startPoint x: 320, startPoint y: 133, endPoint x: 326, endPoint y: 138, distance: 7.9
click at [320, 133] on select "Choose an option... Pending Applied Excluded (Questions) Excluded (Expired) Exc…" at bounding box center [324, 131] width 68 height 13
click at [290, 125] on select "Choose an option... Pending Applied Excluded (Questions) Excluded (Expired) Exc…" at bounding box center [324, 131] width 68 height 13
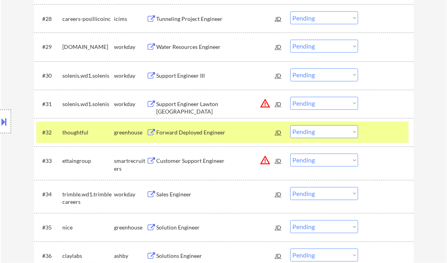
click at [389, 134] on div at bounding box center [386, 132] width 35 height 14
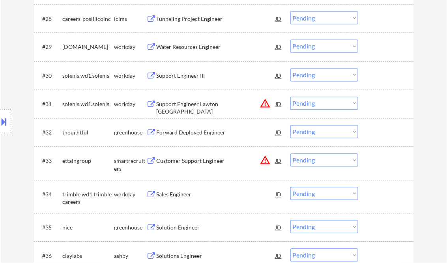
click at [209, 135] on div "Forward Deployed Engineer" at bounding box center [216, 133] width 119 height 8
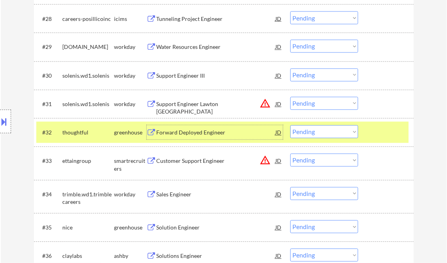
click at [311, 132] on select "Choose an option... Pending Applied Excluded (Questions) Excluded (Expired) Exc…" at bounding box center [324, 131] width 68 height 13
click at [290, 125] on select "Choose an option... Pending Applied Excluded (Questions) Excluded (Expired) Exc…" at bounding box center [324, 131] width 68 height 13
click at [179, 160] on div "Customer Support Engineer" at bounding box center [216, 161] width 119 height 8
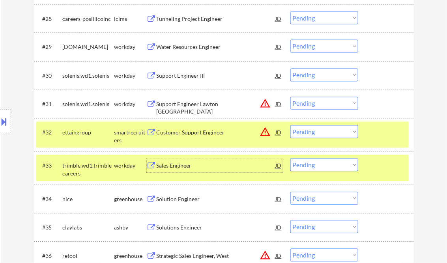
click at [7, 123] on button at bounding box center [4, 121] width 9 height 13
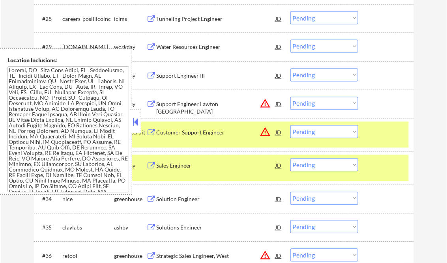
scroll to position [178, 0]
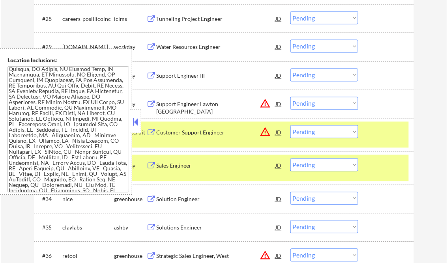
click at [138, 120] on button at bounding box center [135, 122] width 9 height 12
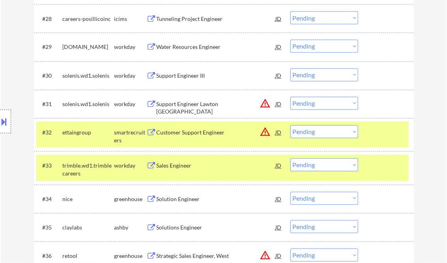
click at [311, 130] on select "Choose an option... Pending Applied Excluded (Questions) Excluded (Expired) Exc…" at bounding box center [324, 131] width 68 height 13
click at [290, 125] on select "Choose an option... Pending Applied Excluded (Questions) Excluded (Expired) Exc…" at bounding box center [324, 131] width 68 height 13
select select ""pending""
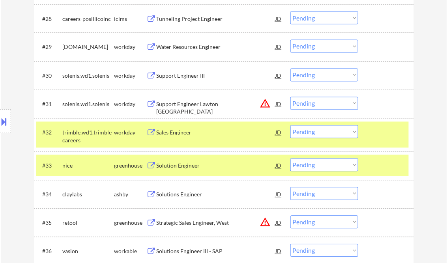
click at [189, 166] on div "Solution Engineer" at bounding box center [216, 166] width 119 height 8
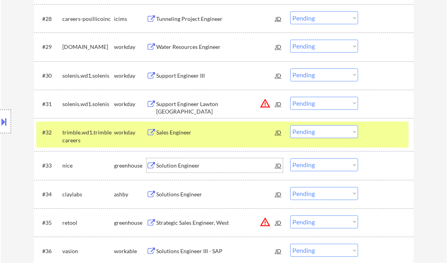
click at [306, 165] on select "Choose an option... Pending Applied Excluded (Questions) Excluded (Expired) Exc…" at bounding box center [324, 165] width 68 height 13
click at [290, 159] on select "Choose an option... Pending Applied Excluded (Questions) Excluded (Expired) Exc…" at bounding box center [324, 165] width 68 height 13
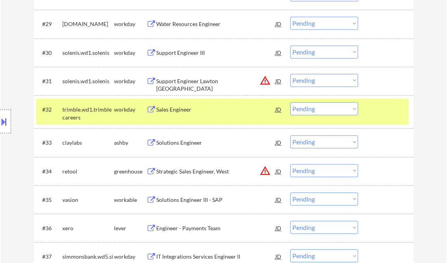
scroll to position [1116, 0]
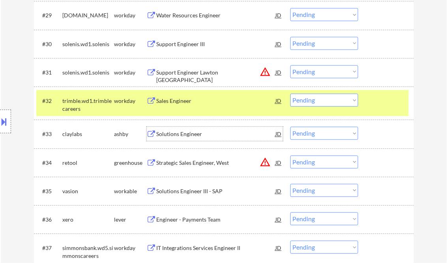
click at [163, 132] on div "Solutions Engineer" at bounding box center [216, 135] width 119 height 8
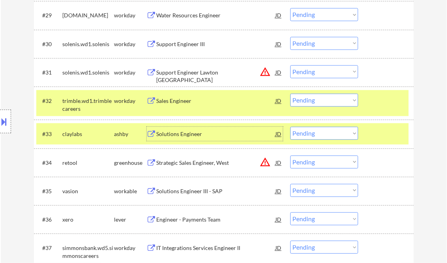
drag, startPoint x: 325, startPoint y: 134, endPoint x: 331, endPoint y: 140, distance: 8.4
click at [325, 134] on select "Choose an option... Pending Applied Excluded (Questions) Excluded (Expired) Exc…" at bounding box center [324, 133] width 68 height 13
click at [290, 127] on select "Choose an option... Pending Applied Excluded (Questions) Excluded (Expired) Exc…" at bounding box center [324, 133] width 68 height 13
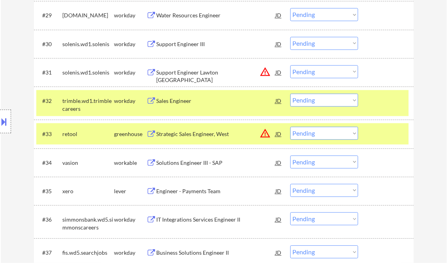
click at [318, 136] on select "Choose an option... Pending Applied Excluded (Questions) Excluded (Expired) Exc…" at bounding box center [324, 133] width 68 height 13
click at [290, 127] on select "Choose an option... Pending Applied Excluded (Questions) Excluded (Expired) Exc…" at bounding box center [324, 133] width 68 height 13
select select ""pending""
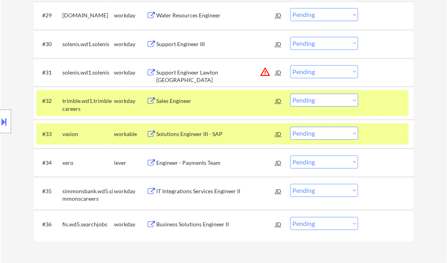
click at [179, 137] on div "Solutions Engineer III - SAP" at bounding box center [216, 135] width 119 height 8
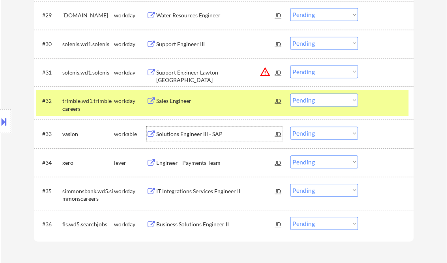
click at [310, 105] on select "Choose an option... Pending Applied Excluded (Questions) Excluded (Expired) Exc…" at bounding box center [324, 100] width 68 height 13
click at [290, 94] on select "Choose an option... Pending Applied Excluded (Questions) Excluded (Expired) Exc…" at bounding box center [324, 100] width 68 height 13
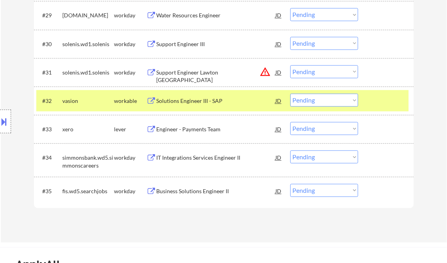
click at [328, 100] on select "Choose an option... Pending Applied Excluded (Questions) Excluded (Expired) Exc…" at bounding box center [324, 100] width 68 height 13
click at [290, 94] on select "Choose an option... Pending Applied Excluded (Questions) Excluded (Expired) Exc…" at bounding box center [324, 100] width 68 height 13
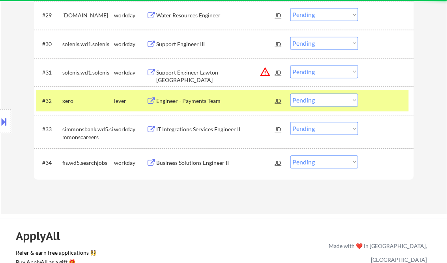
click at [194, 106] on div "Engineer - Payments Team" at bounding box center [216, 101] width 119 height 14
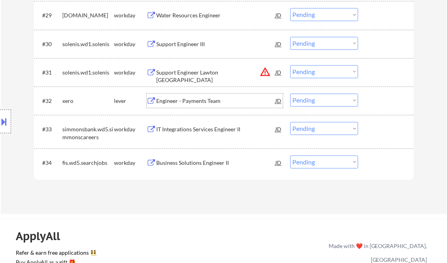
click at [328, 103] on select "Choose an option... Pending Applied Excluded (Questions) Excluded (Expired) Exc…" at bounding box center [324, 100] width 68 height 13
drag, startPoint x: 315, startPoint y: 104, endPoint x: 323, endPoint y: 107, distance: 8.9
click at [315, 104] on select "Choose an option... Pending Applied Excluded (Questions) Excluded (Expired) Exc…" at bounding box center [324, 100] width 68 height 13
click at [290, 94] on select "Choose an option... Pending Applied Excluded (Questions) Excluded (Expired) Exc…" at bounding box center [324, 100] width 68 height 13
select select ""pending""
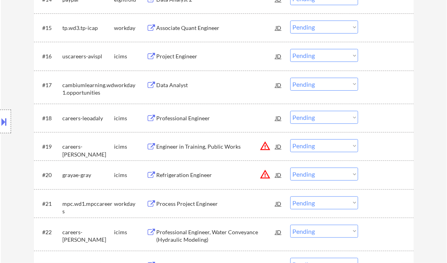
scroll to position [675, 0]
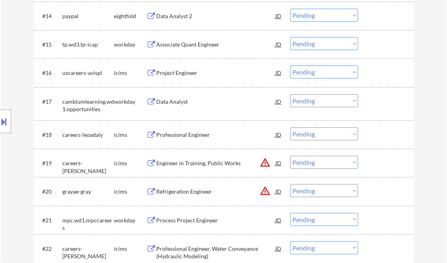
click at [186, 102] on div "Data Analyst" at bounding box center [216, 102] width 119 height 8
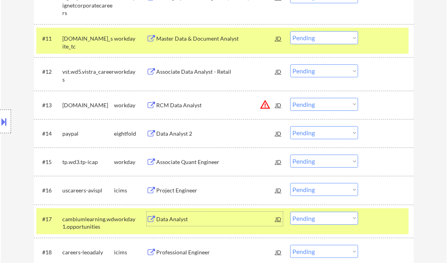
scroll to position [548, 0]
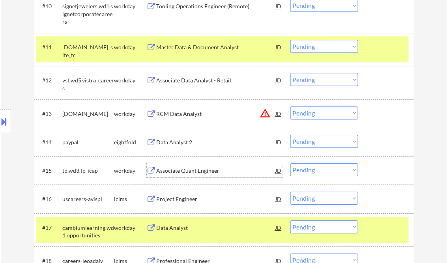
click at [181, 175] on div "Associate Quant Engineer" at bounding box center [216, 170] width 119 height 14
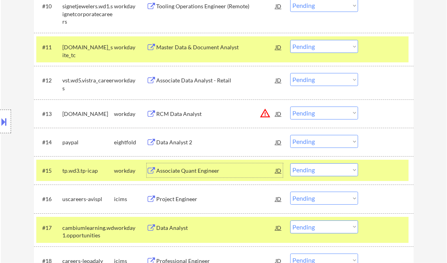
click at [7, 122] on button at bounding box center [4, 121] width 9 height 13
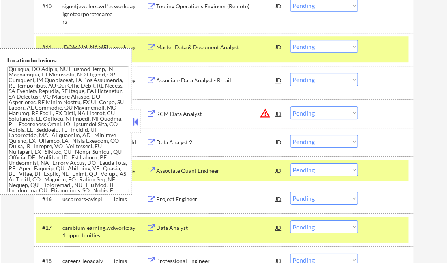
scroll to position [0, 0]
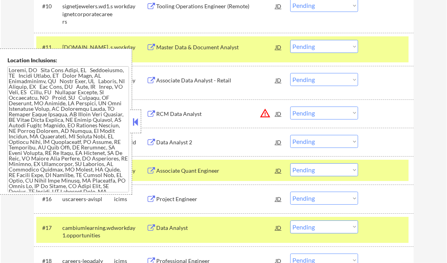
click at [135, 122] on button at bounding box center [135, 122] width 9 height 12
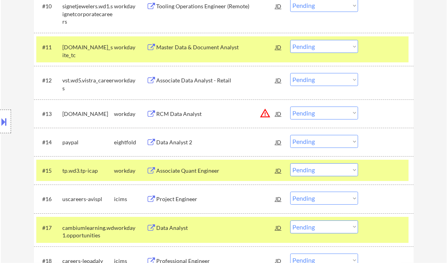
click at [4, 123] on button at bounding box center [4, 121] width 9 height 13
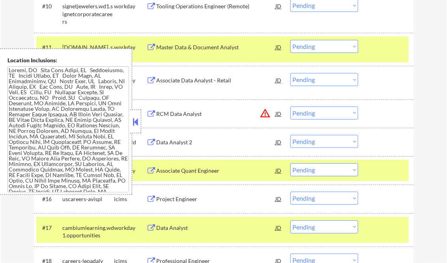
drag, startPoint x: 136, startPoint y: 121, endPoint x: 139, endPoint y: 107, distance: 14.2
click at [136, 120] on button at bounding box center [135, 122] width 9 height 12
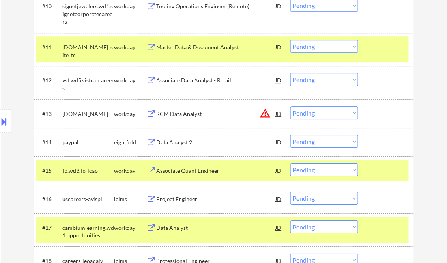
click at [313, 172] on select "Choose an option... Pending Applied Excluded (Questions) Excluded (Expired) Exc…" at bounding box center [324, 169] width 68 height 13
click at [290, 163] on select "Choose an option... Pending Applied Excluded (Questions) Excluded (Expired) Exc…" at bounding box center [324, 169] width 68 height 13
select select ""pending""
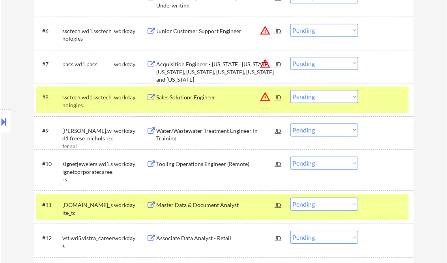
scroll to position [454, 0]
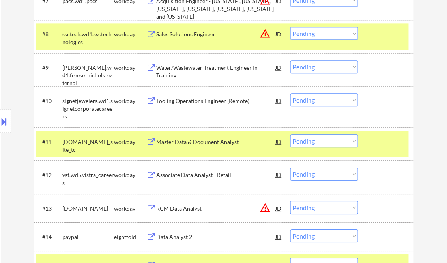
click at [197, 177] on div "Associate Data Analyst - Retail" at bounding box center [216, 175] width 119 height 8
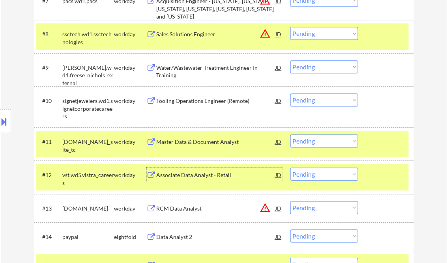
click at [303, 174] on select "Choose an option... Pending Applied Excluded (Questions) Excluded (Expired) Exc…" at bounding box center [324, 174] width 68 height 13
click at [290, 168] on select "Choose an option... Pending Applied Excluded (Questions) Excluded (Expired) Exc…" at bounding box center [324, 174] width 68 height 13
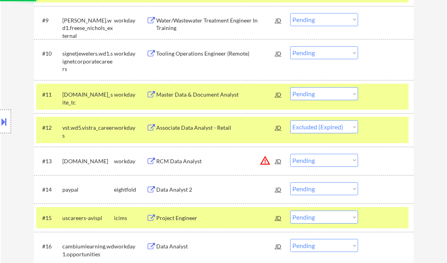
scroll to position [517, 0]
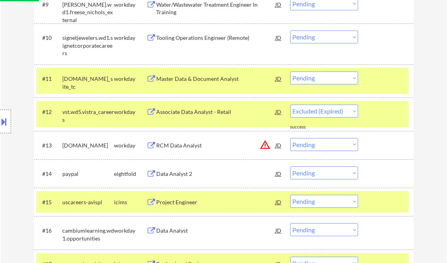
select select ""pending""
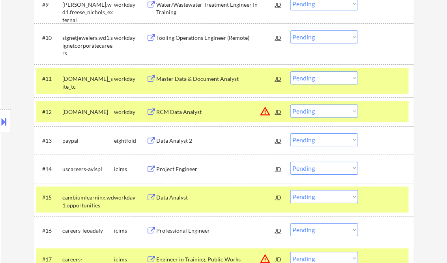
click at [372, 199] on div at bounding box center [386, 197] width 35 height 14
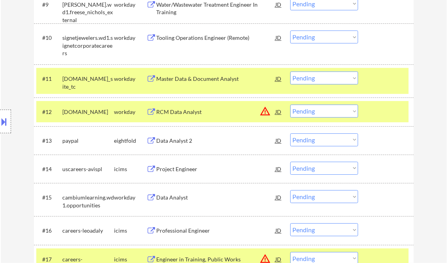
click at [180, 196] on div "Data Analyst" at bounding box center [216, 198] width 119 height 8
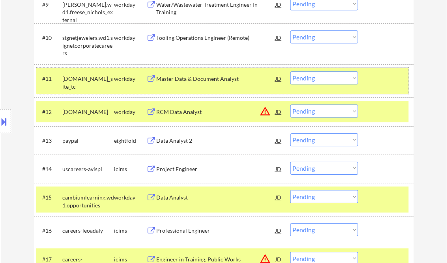
click at [384, 81] on div at bounding box center [386, 78] width 35 height 14
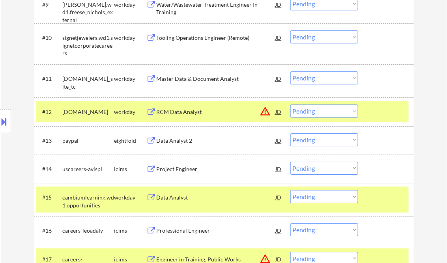
click at [393, 112] on div at bounding box center [386, 111] width 35 height 14
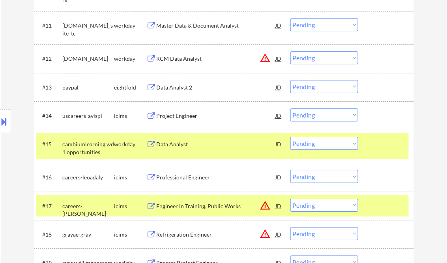
scroll to position [580, 0]
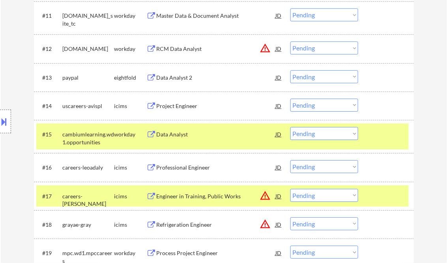
click at [377, 135] on div at bounding box center [386, 134] width 35 height 14
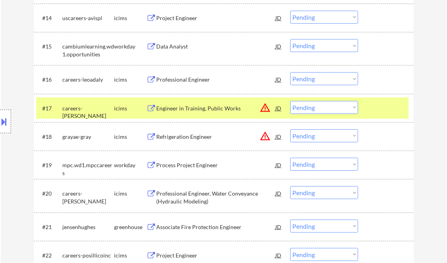
scroll to position [675, 0]
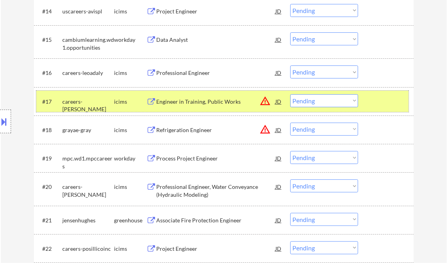
click at [384, 100] on div at bounding box center [386, 101] width 35 height 14
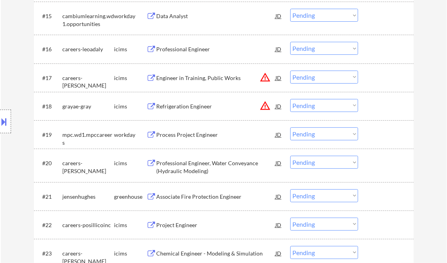
scroll to position [706, 0]
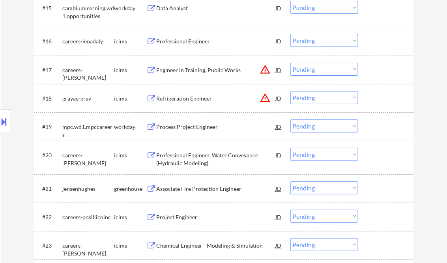
click at [192, 123] on div "Process Project Engineer" at bounding box center [216, 127] width 119 height 8
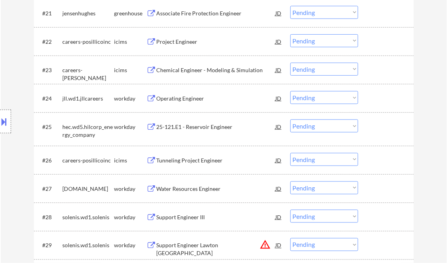
scroll to position [832, 0]
